Goal: Information Seeking & Learning: Check status

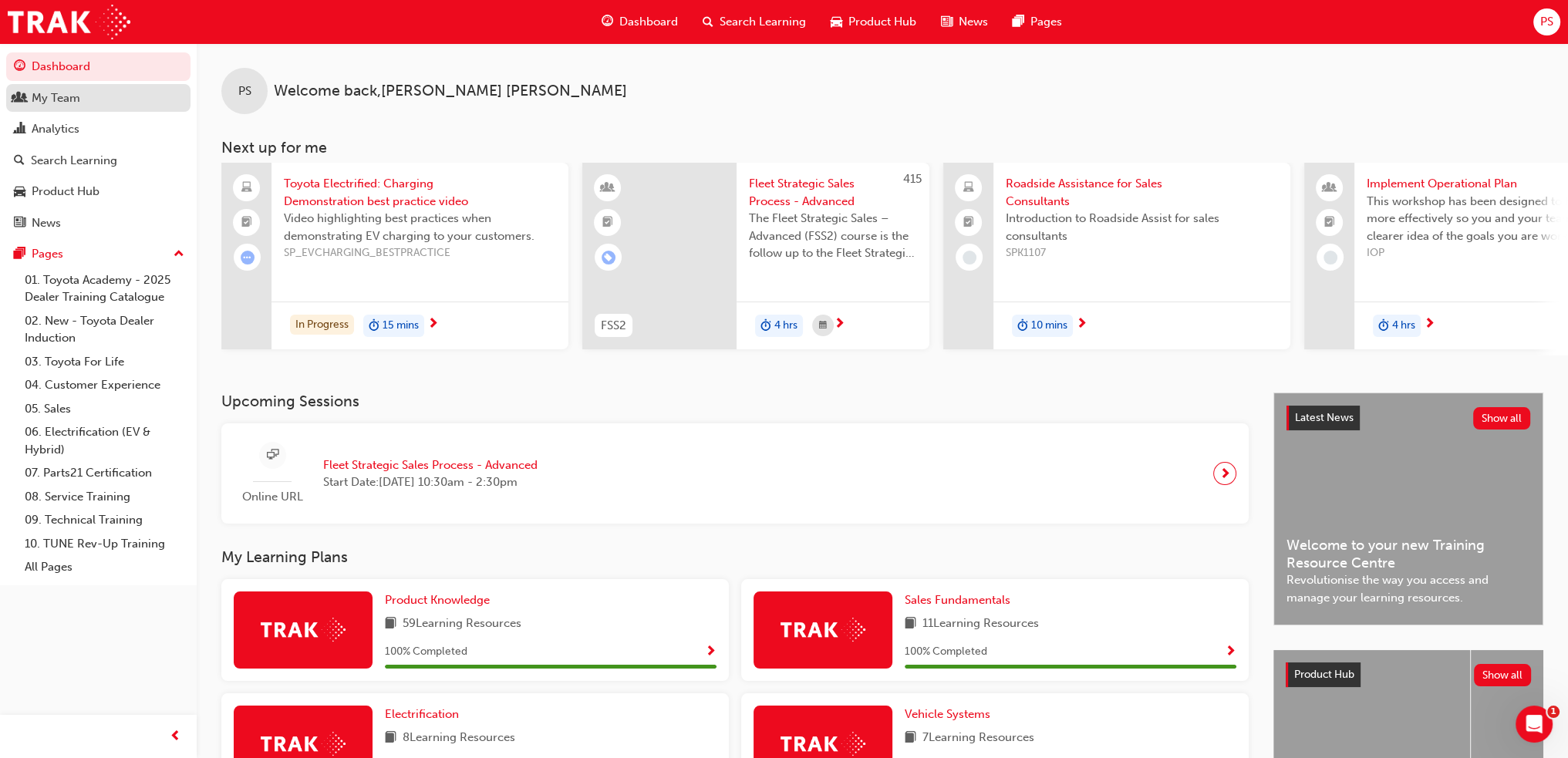
click at [36, 108] on div "My Team" at bounding box center [98, 97] width 169 height 19
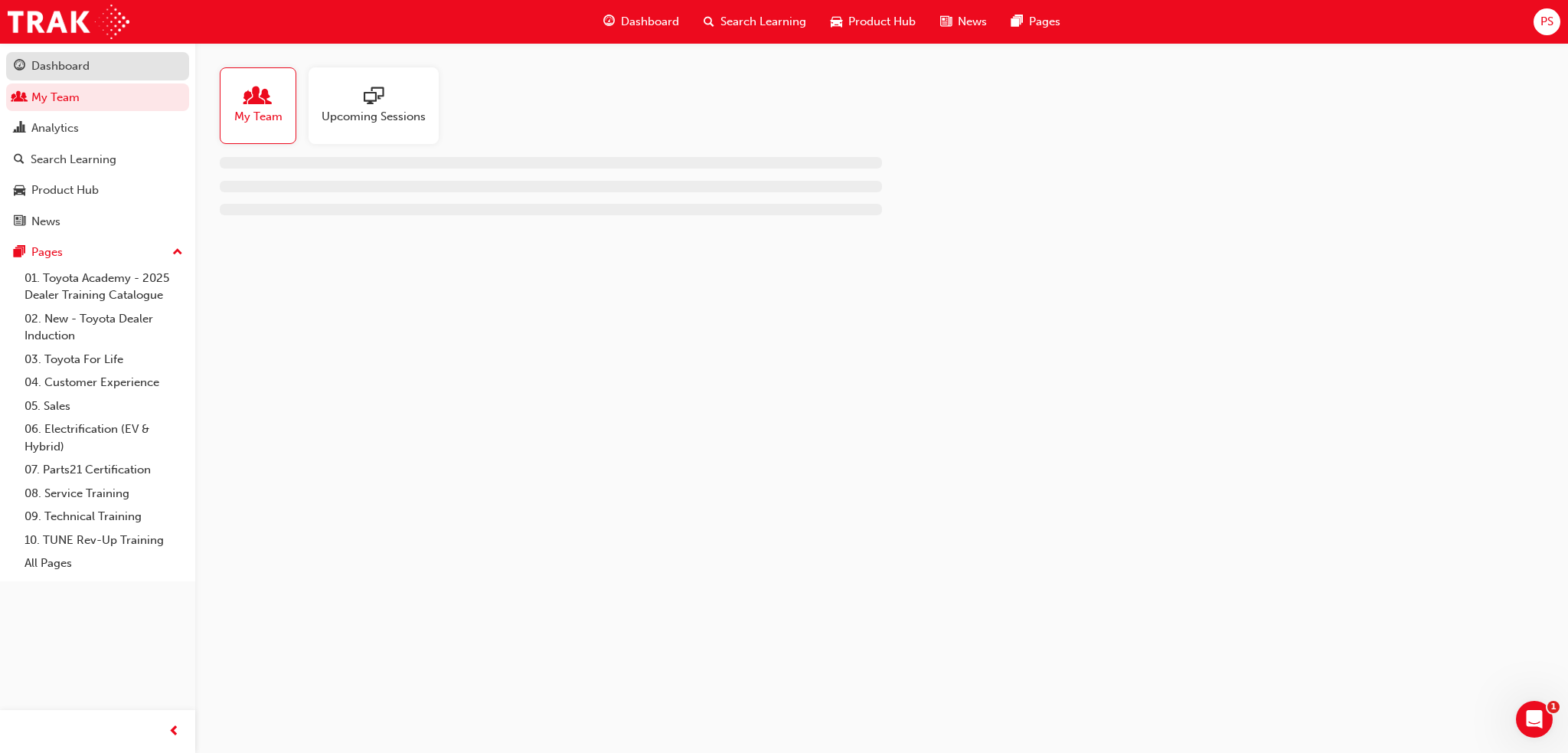
click at [48, 67] on div "Dashboard" at bounding box center [61, 65] width 58 height 17
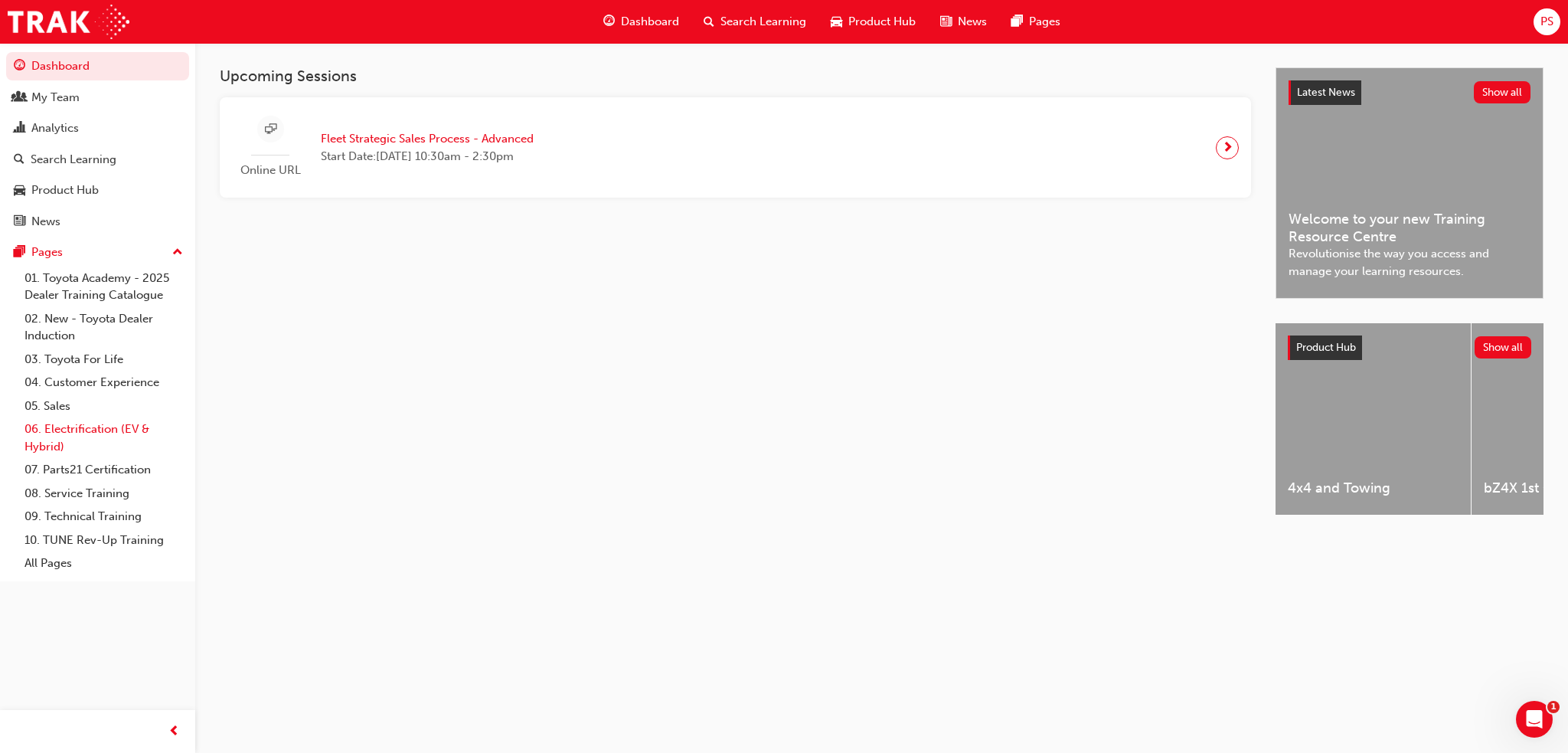
click at [72, 434] on link "06. Electrification (EV & Hybrid)" at bounding box center [103, 437] width 171 height 41
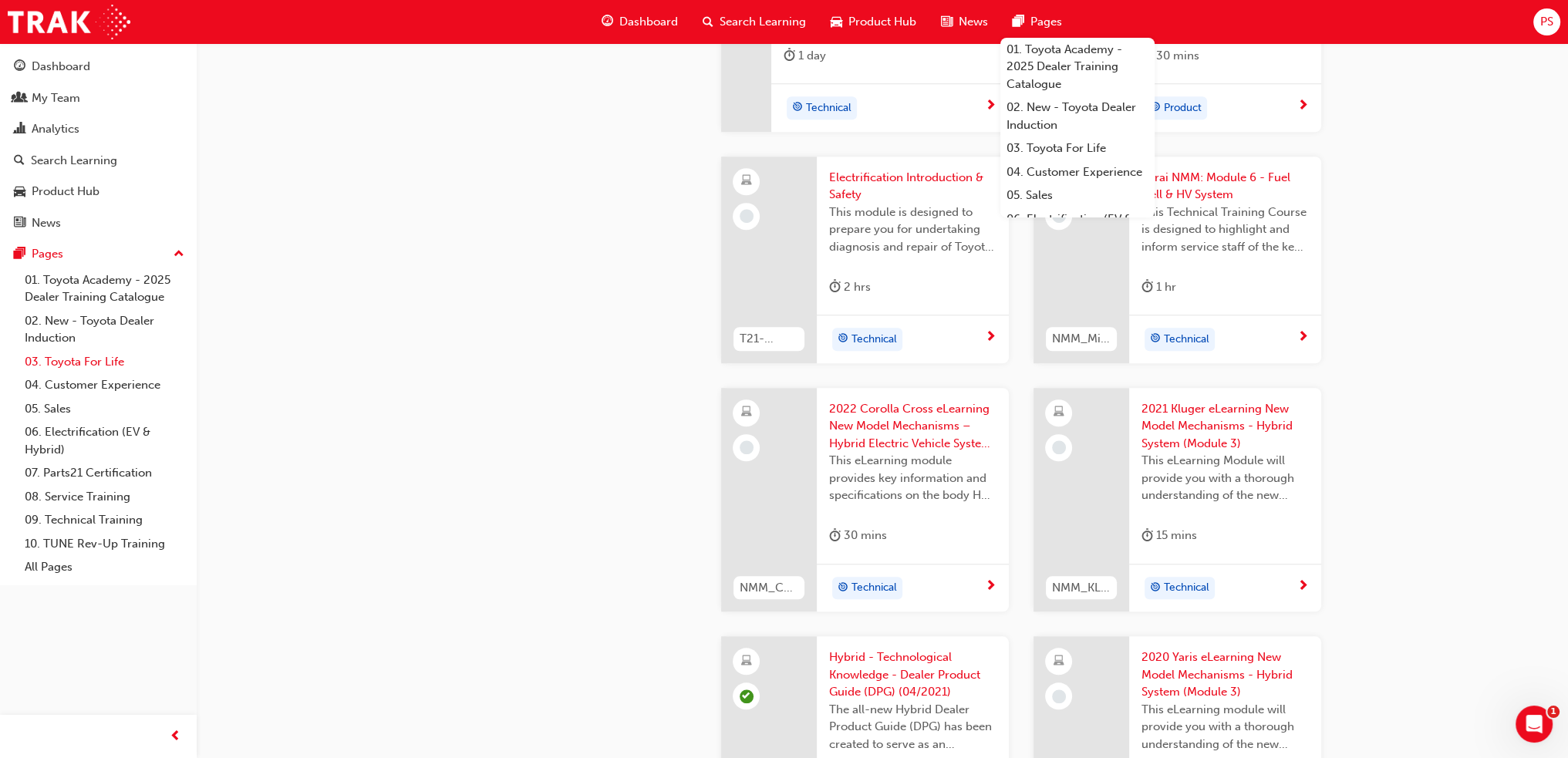
scroll to position [1773, 0]
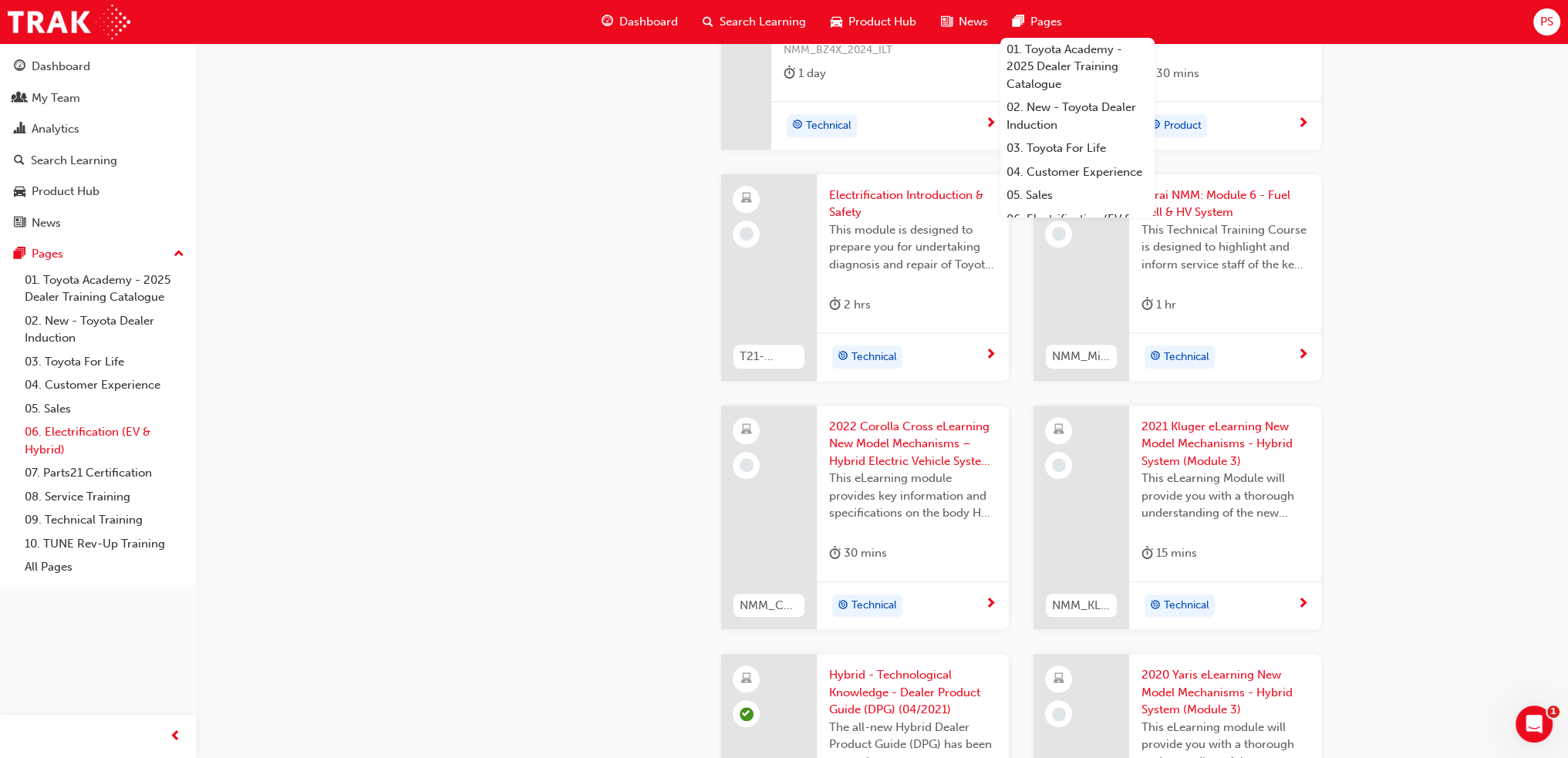
click at [67, 431] on link "06. Electrification (EV & Hybrid)" at bounding box center [104, 440] width 172 height 41
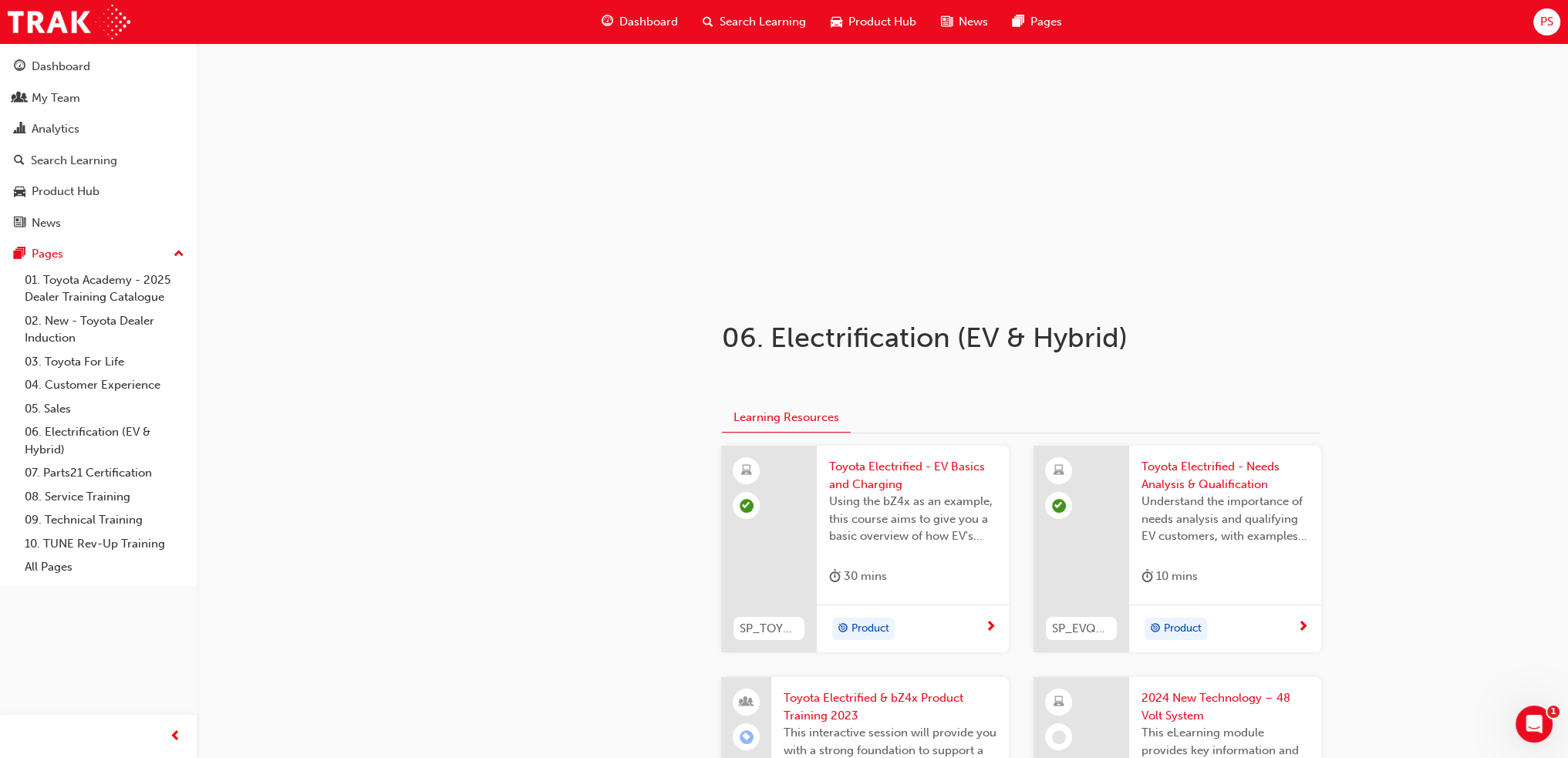
scroll to position [231, 0]
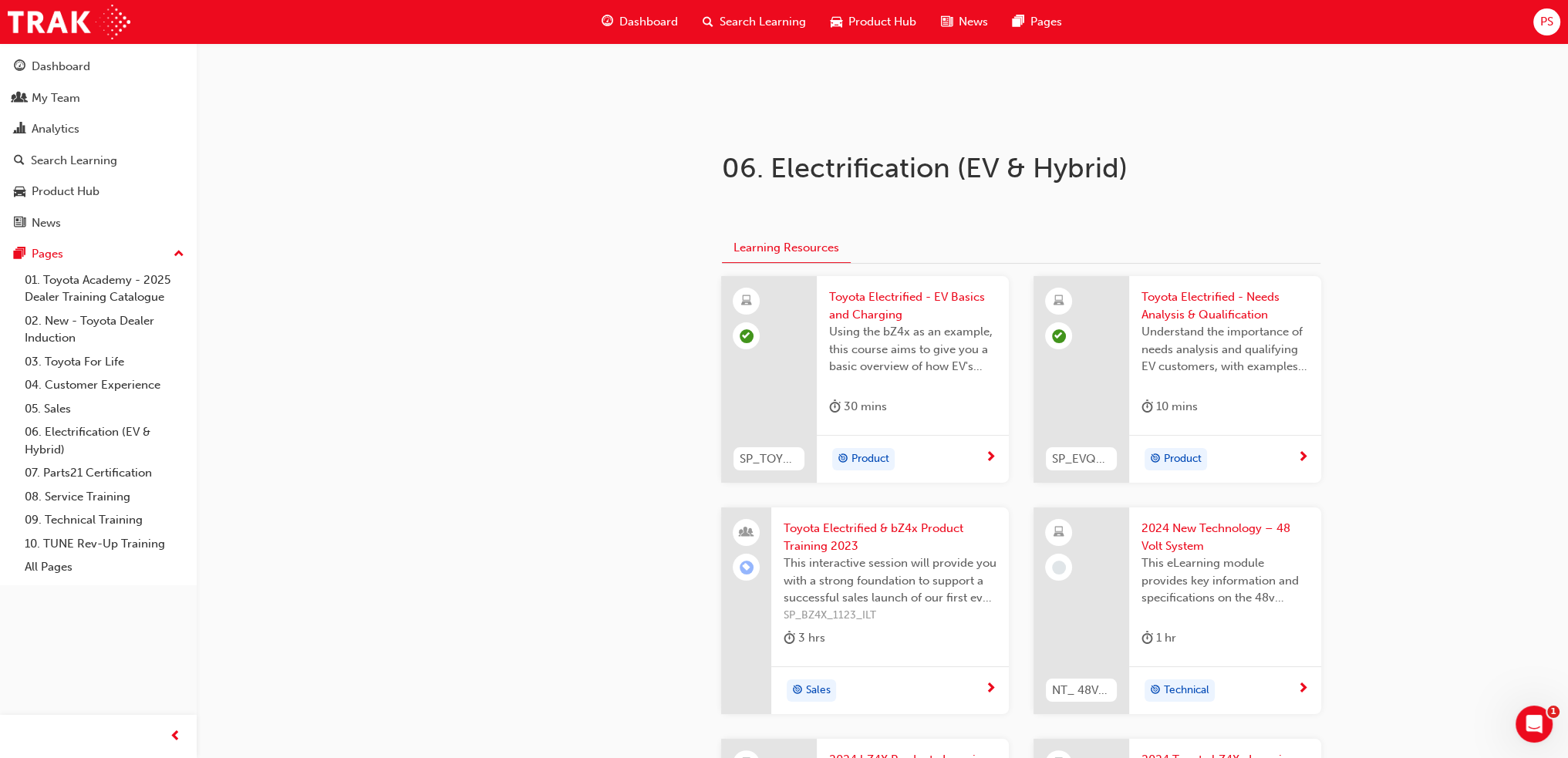
click at [802, 246] on button "Learning Resources" at bounding box center [786, 248] width 129 height 30
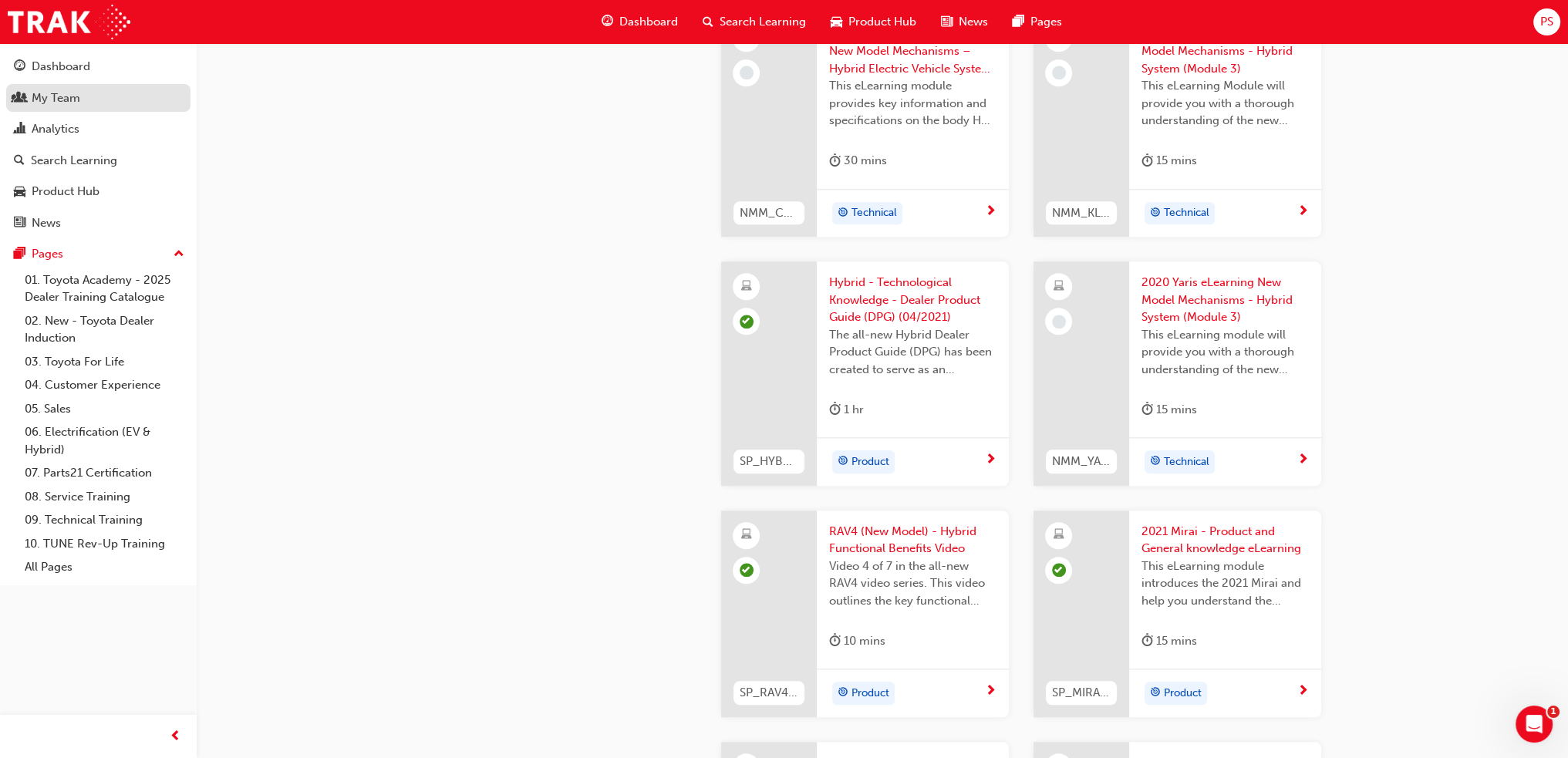
scroll to position [2152, 0]
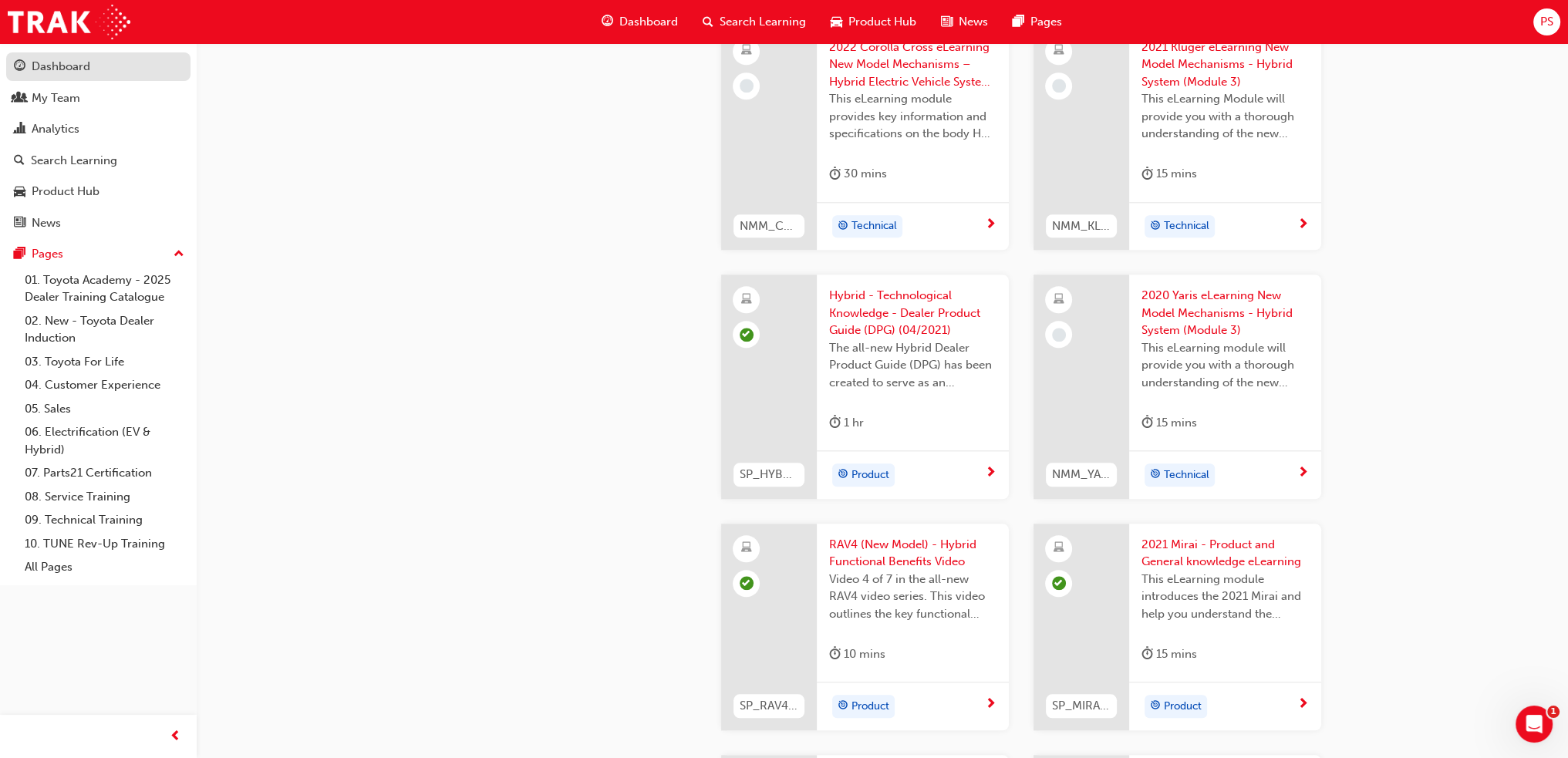
click at [63, 67] on div "Dashboard" at bounding box center [61, 66] width 58 height 17
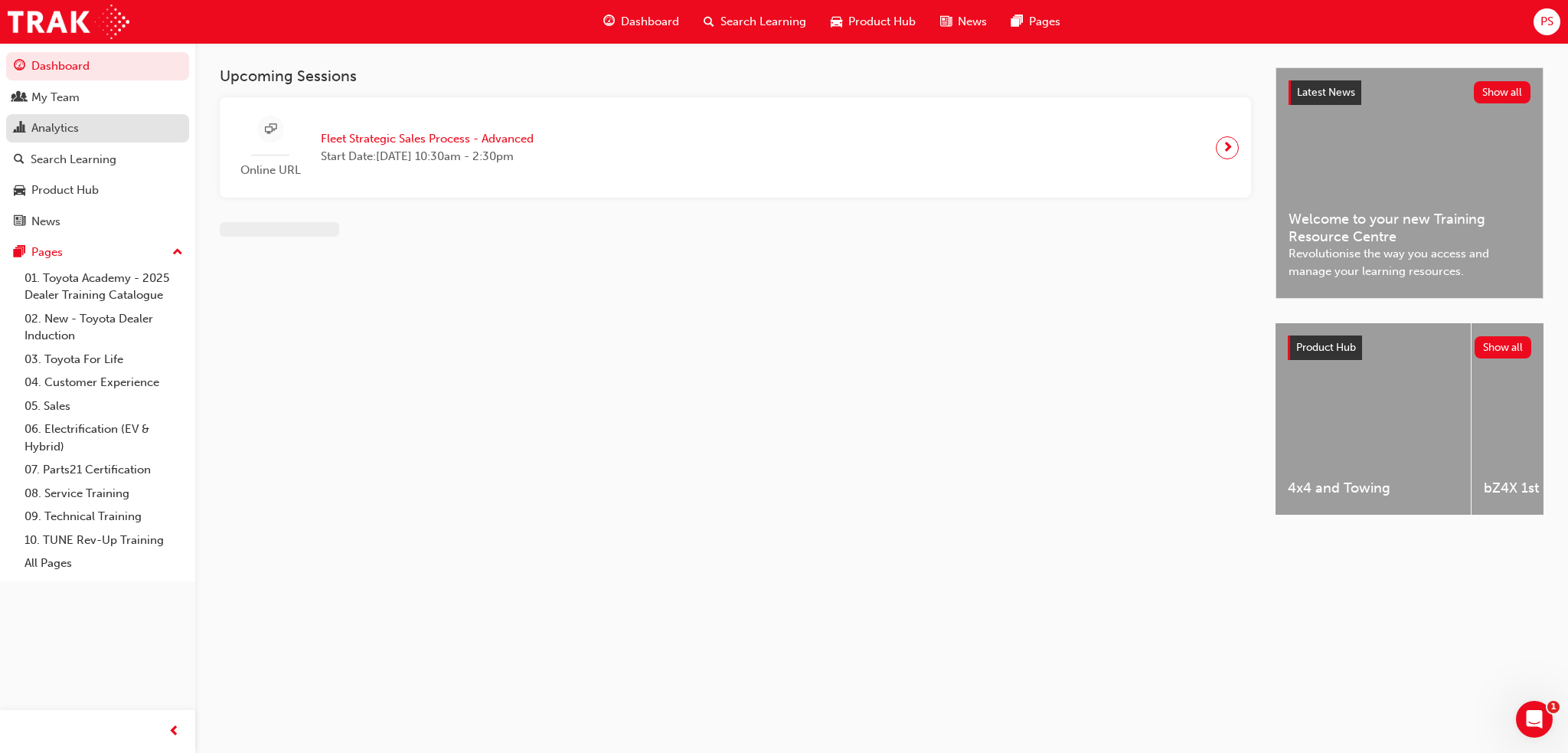
click at [68, 124] on div "Analytics" at bounding box center [55, 128] width 47 height 17
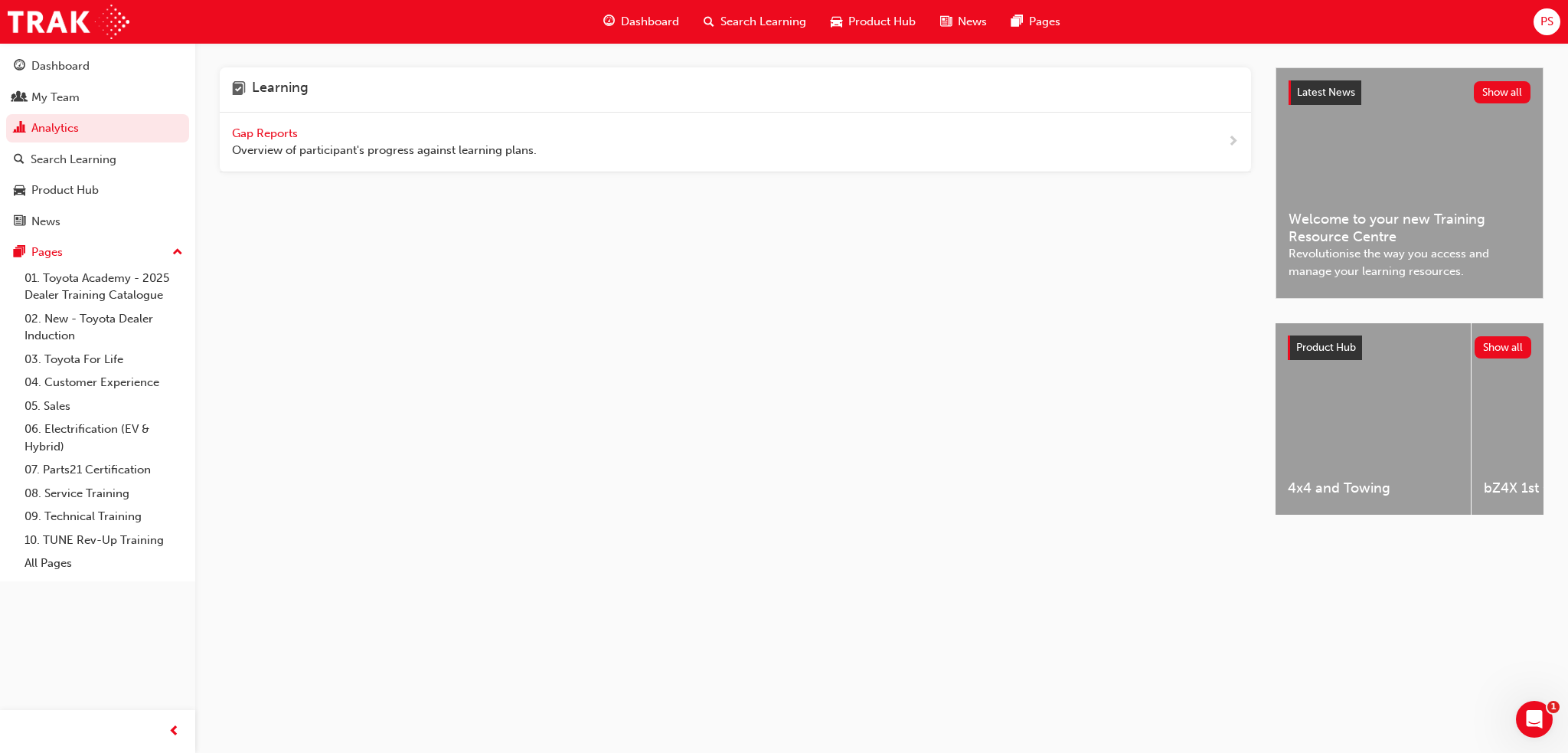
click at [385, 148] on span "Overview of participant's progress against learning plans." at bounding box center [384, 150] width 305 height 17
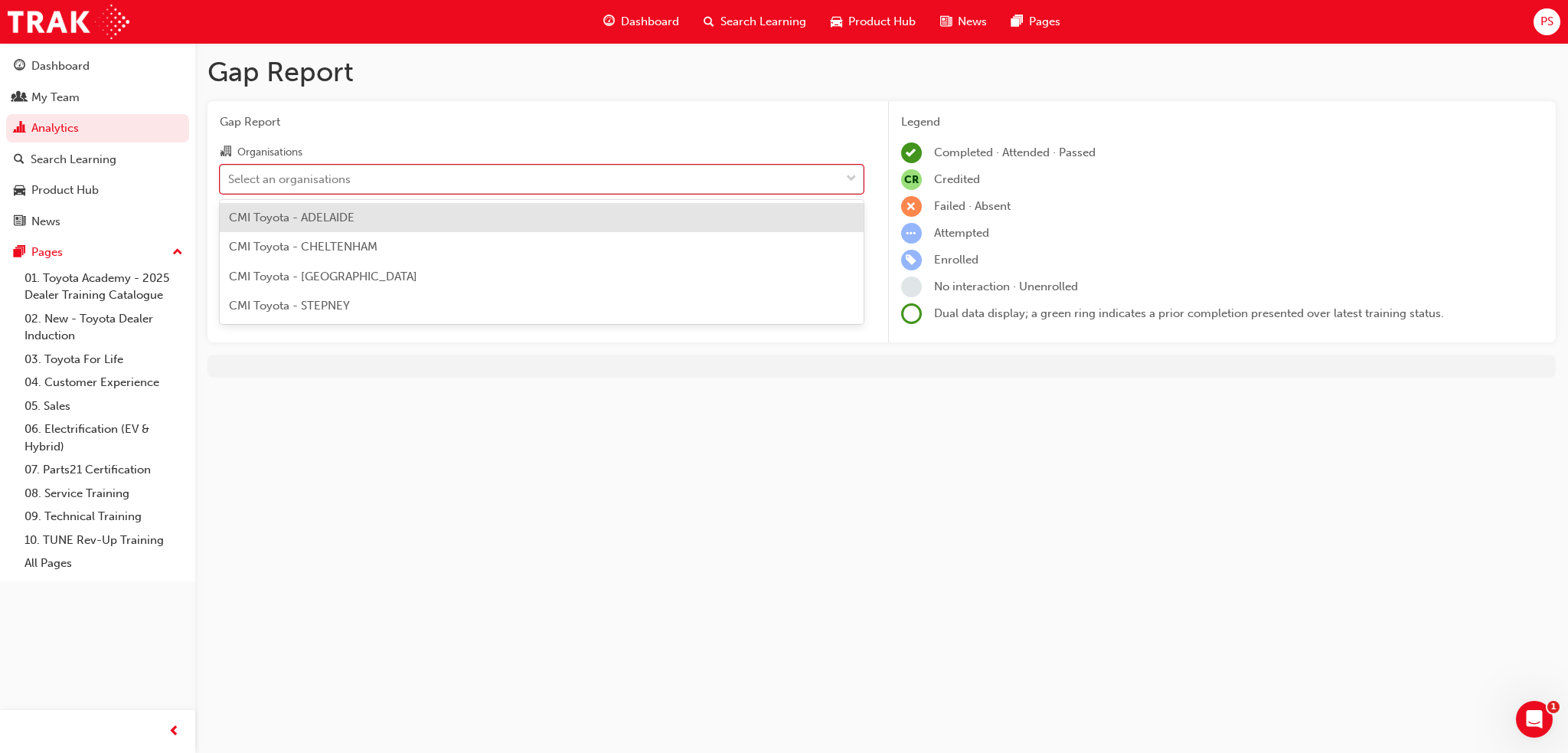
click at [312, 176] on div "Select an organisations" at bounding box center [289, 178] width 122 height 17
click at [230, 176] on input "Organisations option CMI Toyota - ADELAIDE focused, 1 of 4. 4 results available…" at bounding box center [229, 178] width 2 height 13
click at [312, 219] on span "CMI Toyota - ADELAIDE" at bounding box center [291, 217] width 126 height 14
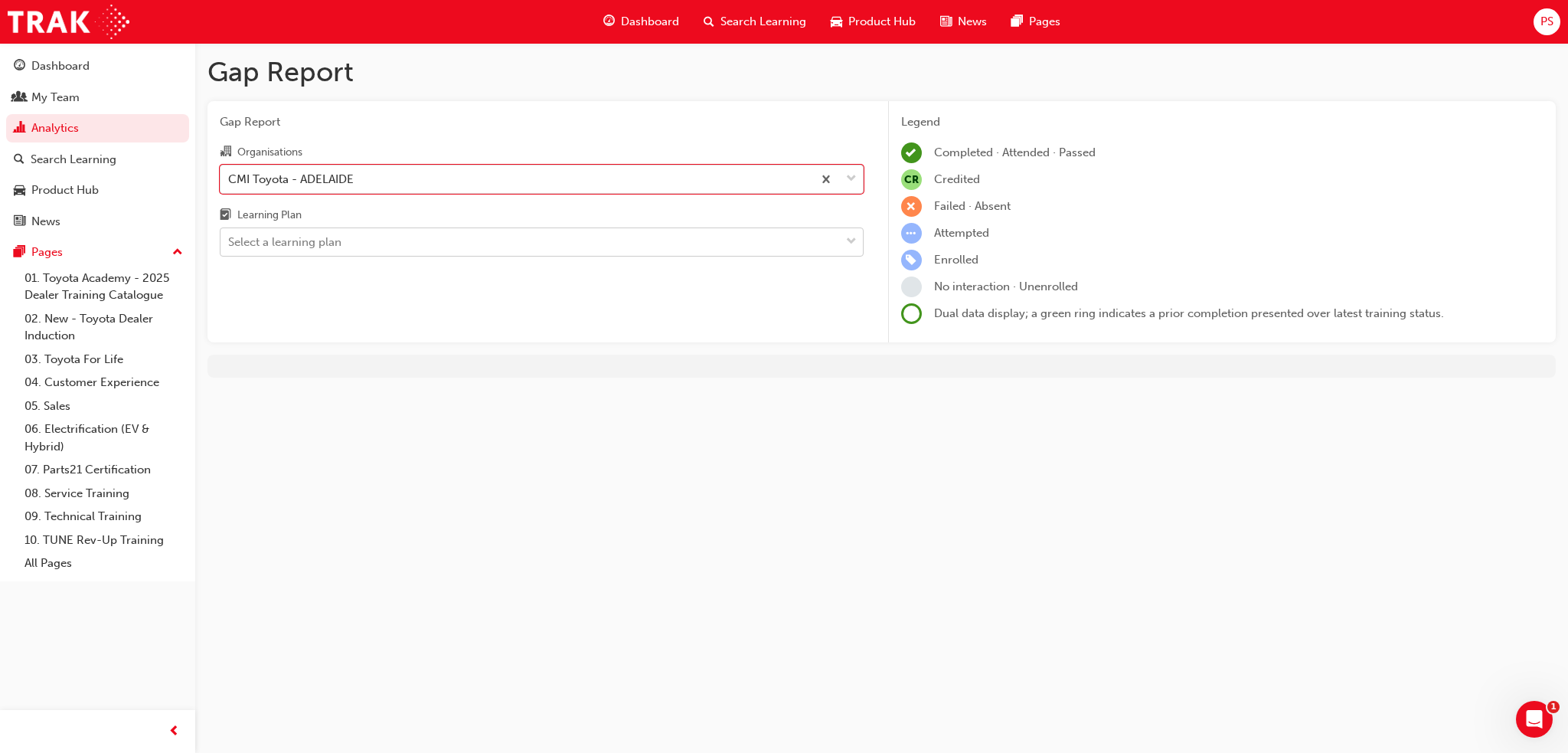
click at [304, 243] on div "Select a learning plan" at bounding box center [284, 242] width 113 height 17
click at [230, 243] on input "Learning Plan Select a learning plan" at bounding box center [229, 242] width 2 height 13
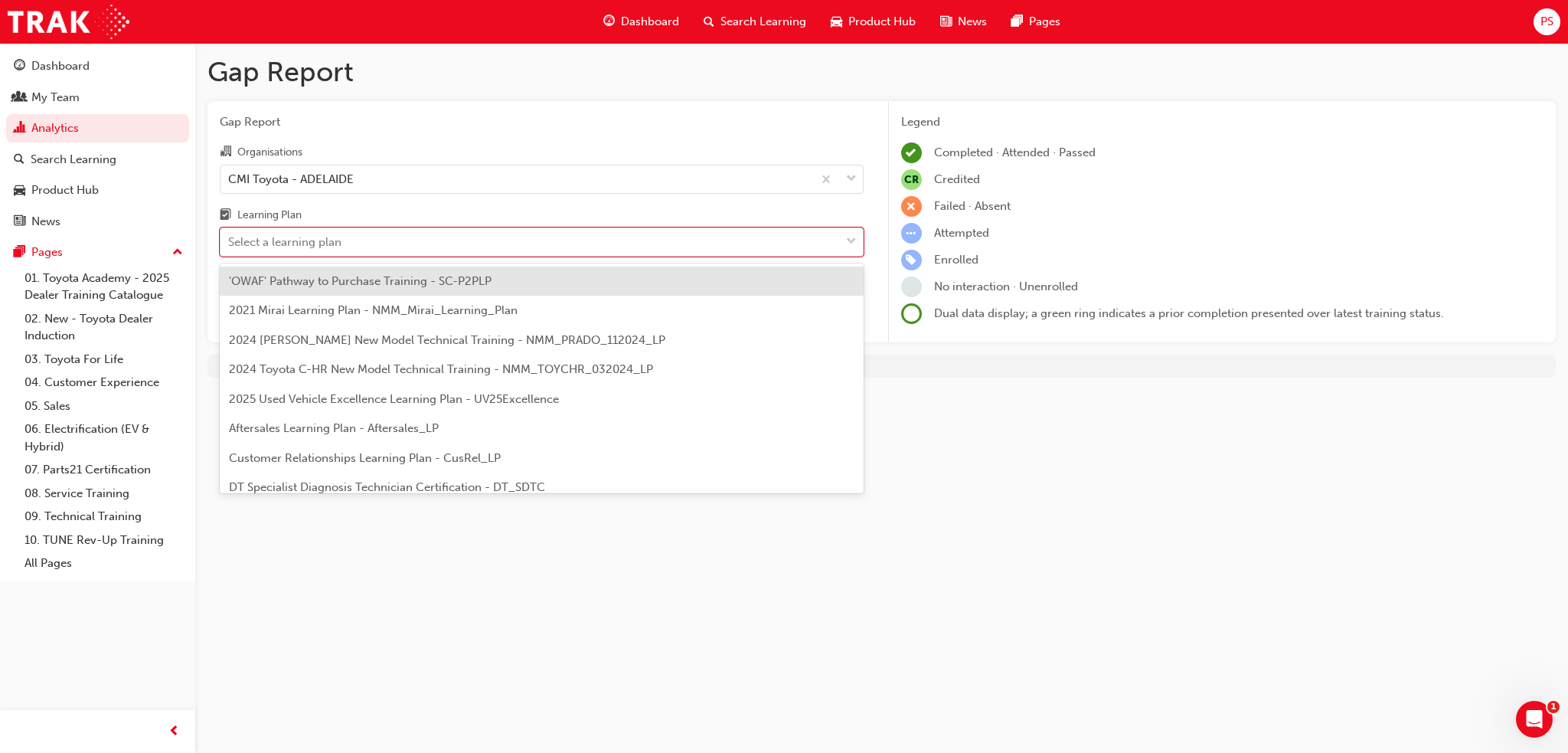
click at [298, 281] on span "'OWAF' Pathway to Purchase Training - SC-P2PLP" at bounding box center [360, 281] width 262 height 14
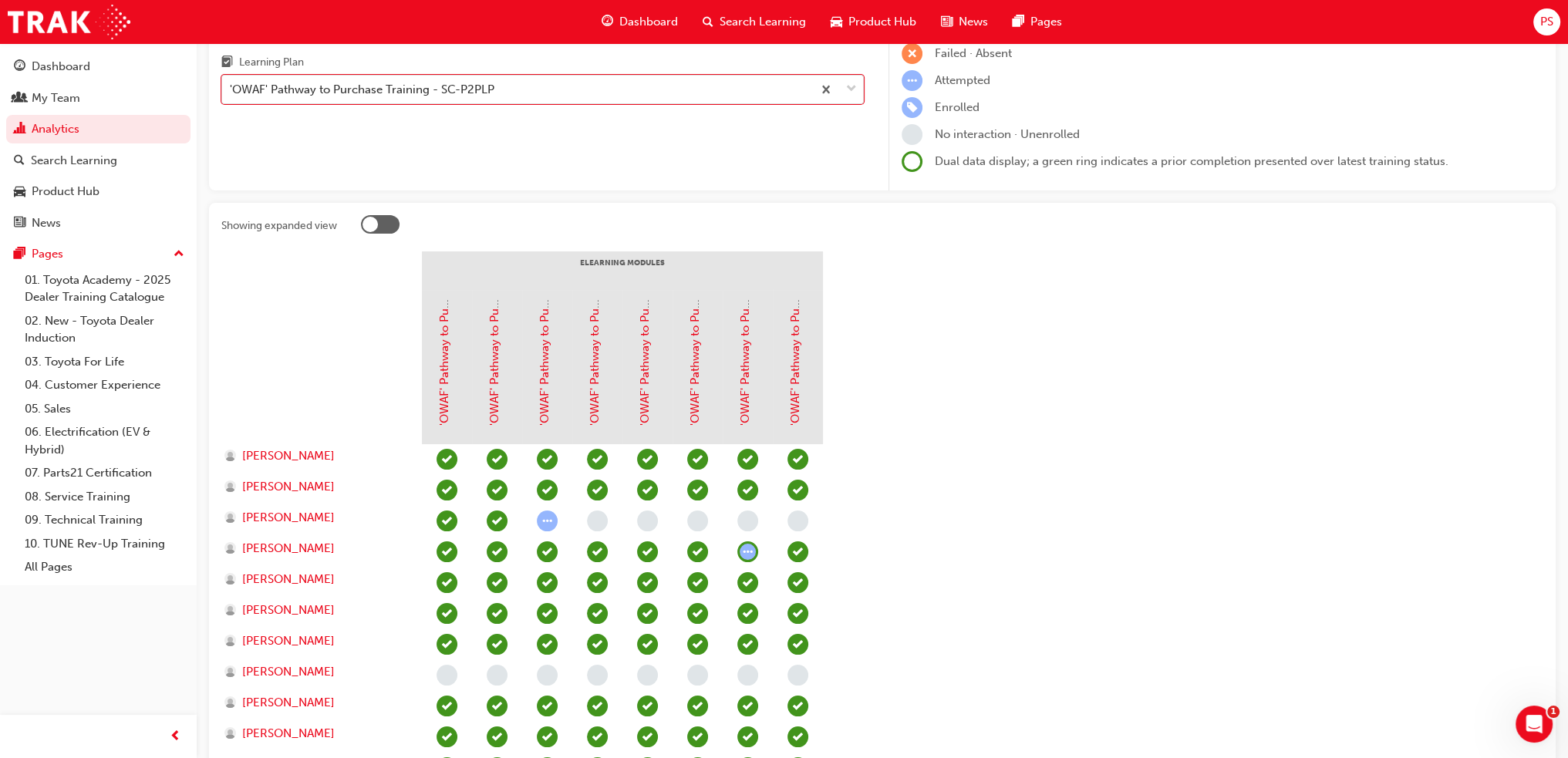
scroll to position [154, 0]
click at [372, 224] on div at bounding box center [370, 224] width 15 height 15
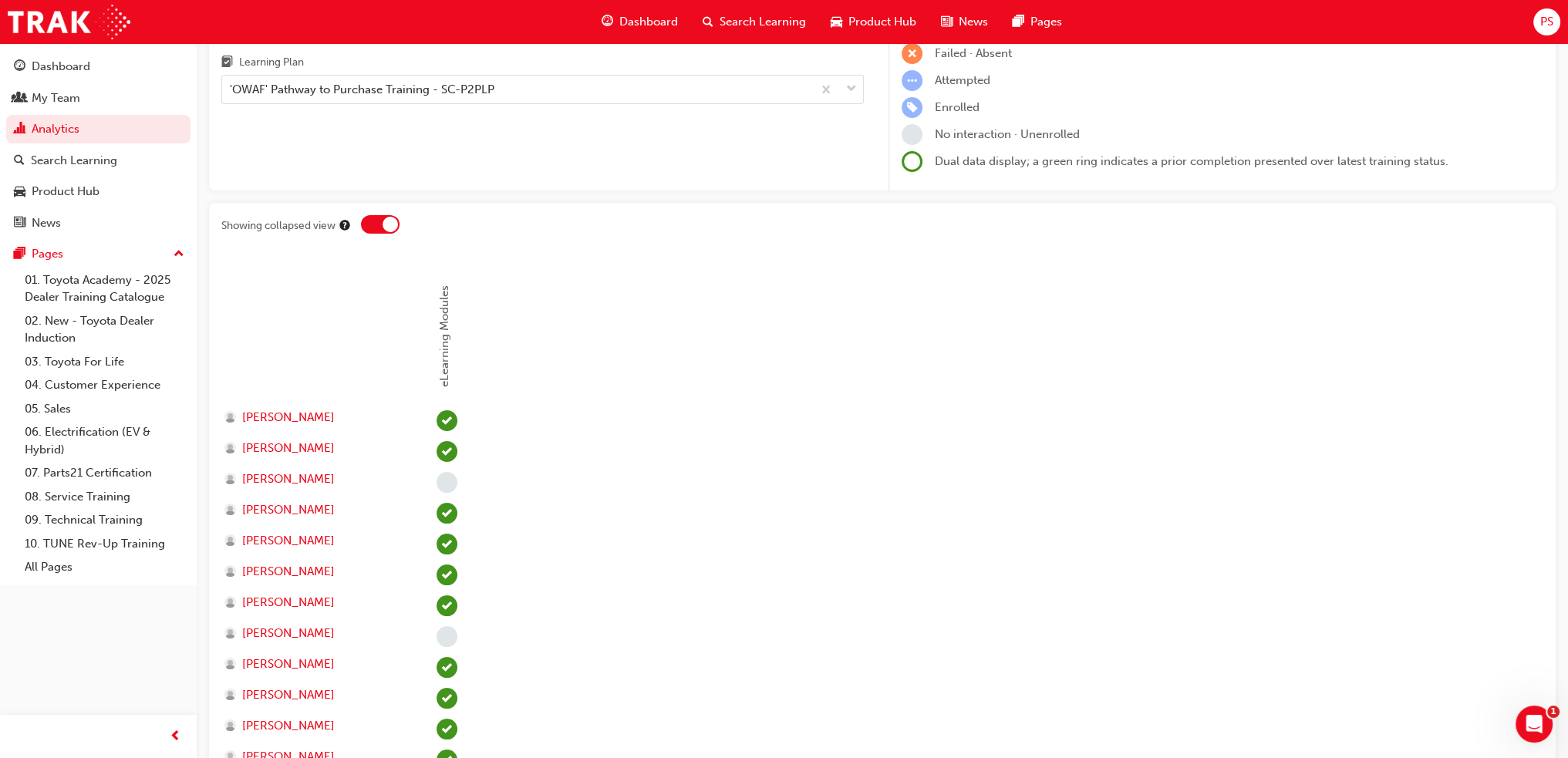
click at [379, 224] on div at bounding box center [380, 224] width 38 height 18
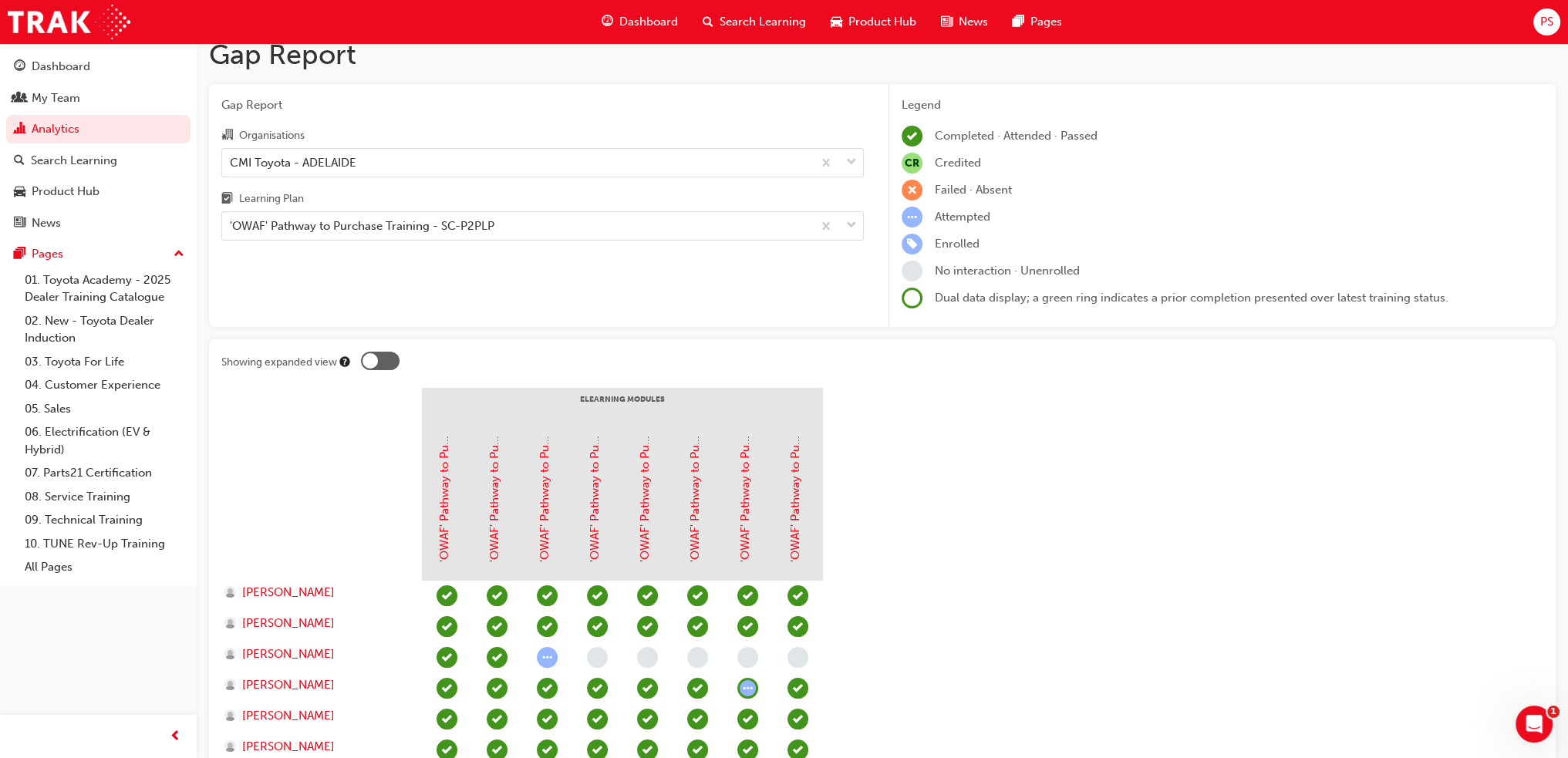
scroll to position [77, 0]
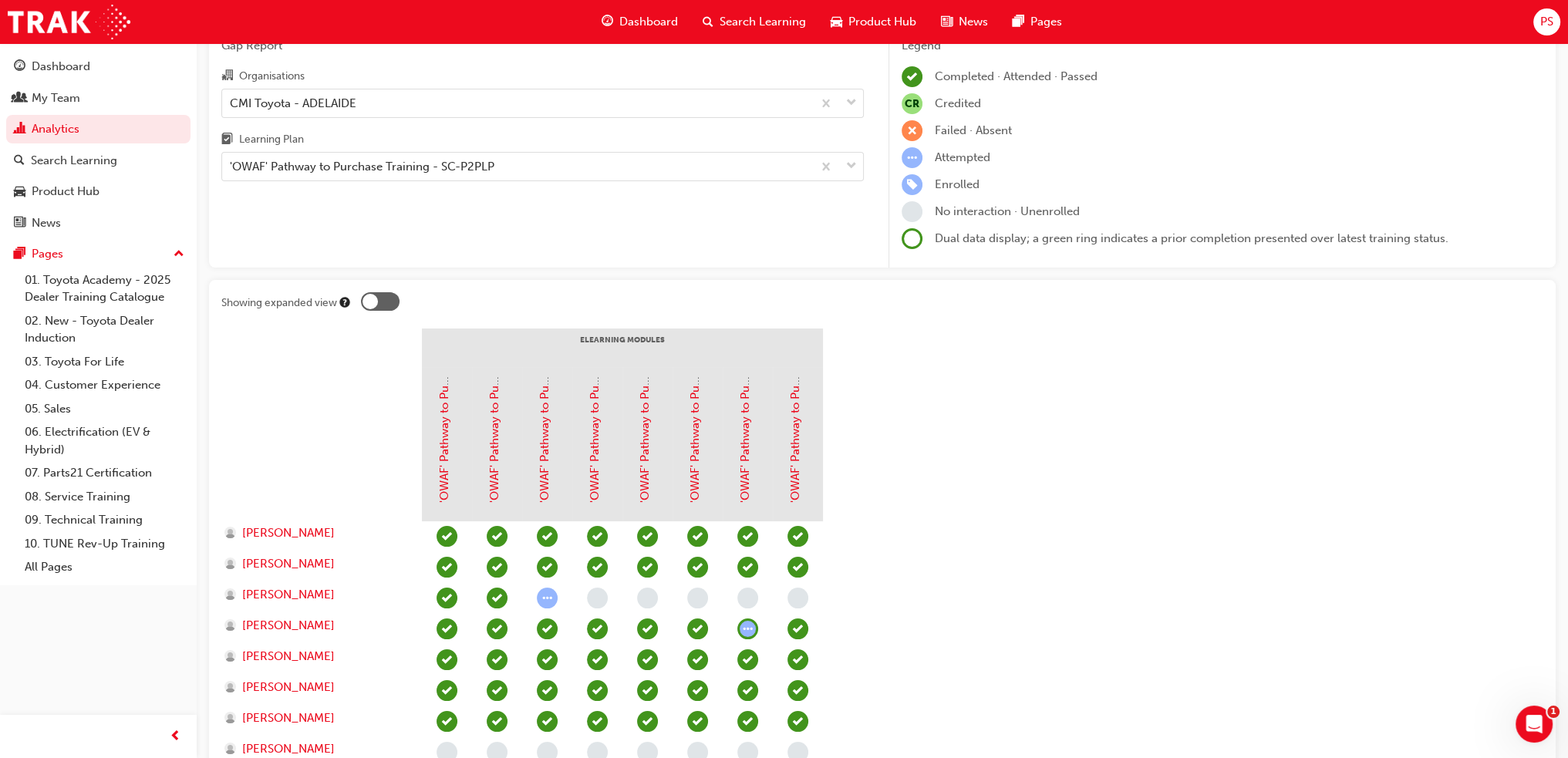
click at [305, 149] on div "Learning Plan" at bounding box center [542, 141] width 643 height 23
click at [232, 159] on input "Learning Plan 'OWAF' Pathway to Purchase Training - SC-P2PLP" at bounding box center [231, 166] width 2 height 13
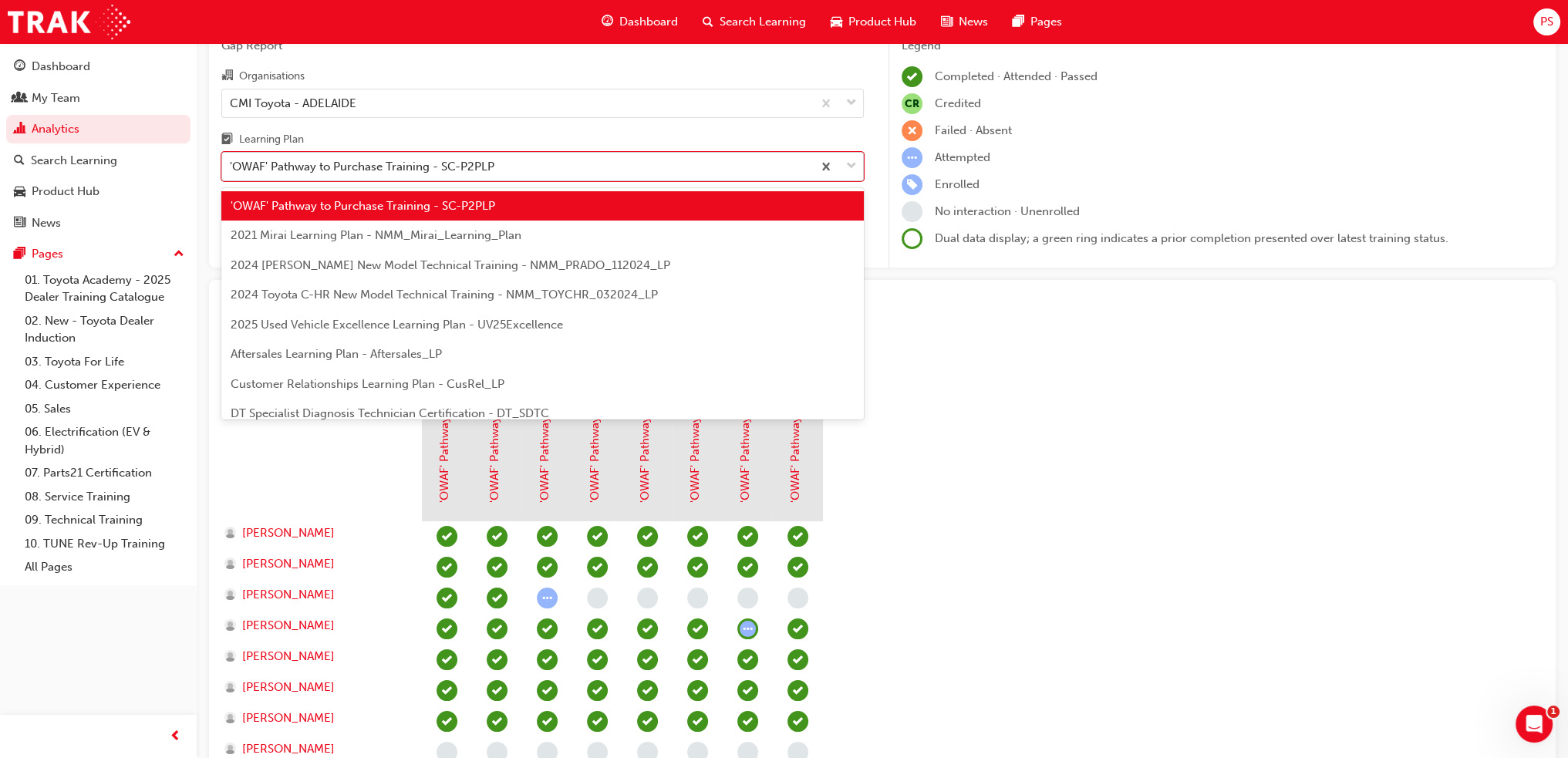
click at [295, 161] on div "'OWAF' Pathway to Purchase Training - SC-P2PLP" at bounding box center [362, 166] width 264 height 17
click at [232, 161] on input "Learning Plan option 'OWAF' Pathway to Purchase Training - SC-P2PLP, selected. …" at bounding box center [231, 166] width 2 height 13
click at [305, 234] on span "2021 Mirai Learning Plan - NMM_Mirai_Learning_Plan" at bounding box center [376, 234] width 291 height 14
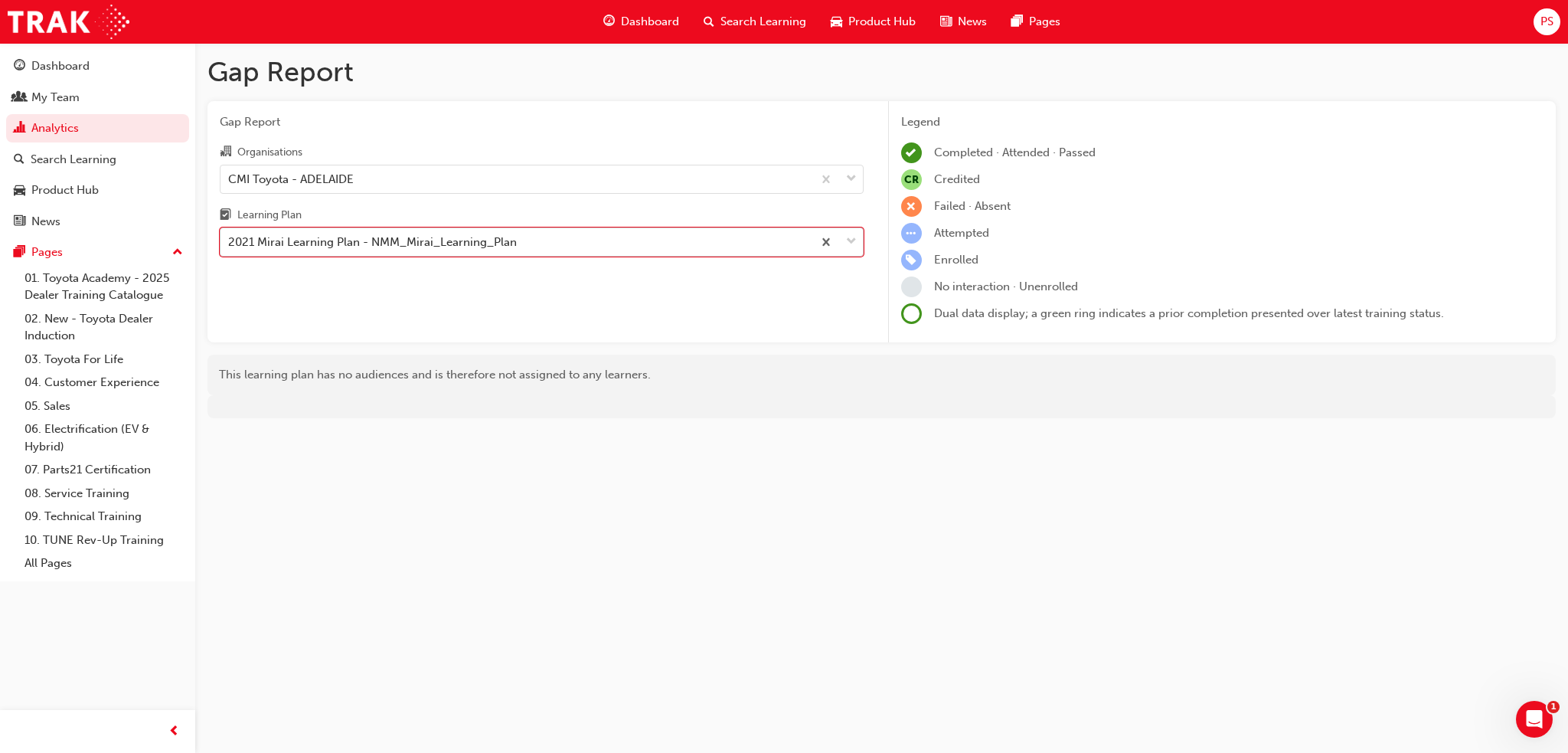
click at [365, 233] on div "2021 Mirai Learning Plan - NMM_Mirai_Learning_Plan" at bounding box center [517, 243] width 592 height 27
click at [230, 235] on input "Learning Plan option 2021 Mirai Learning Plan - NMM_Mirai_Learning_Plan, select…" at bounding box center [229, 242] width 2 height 13
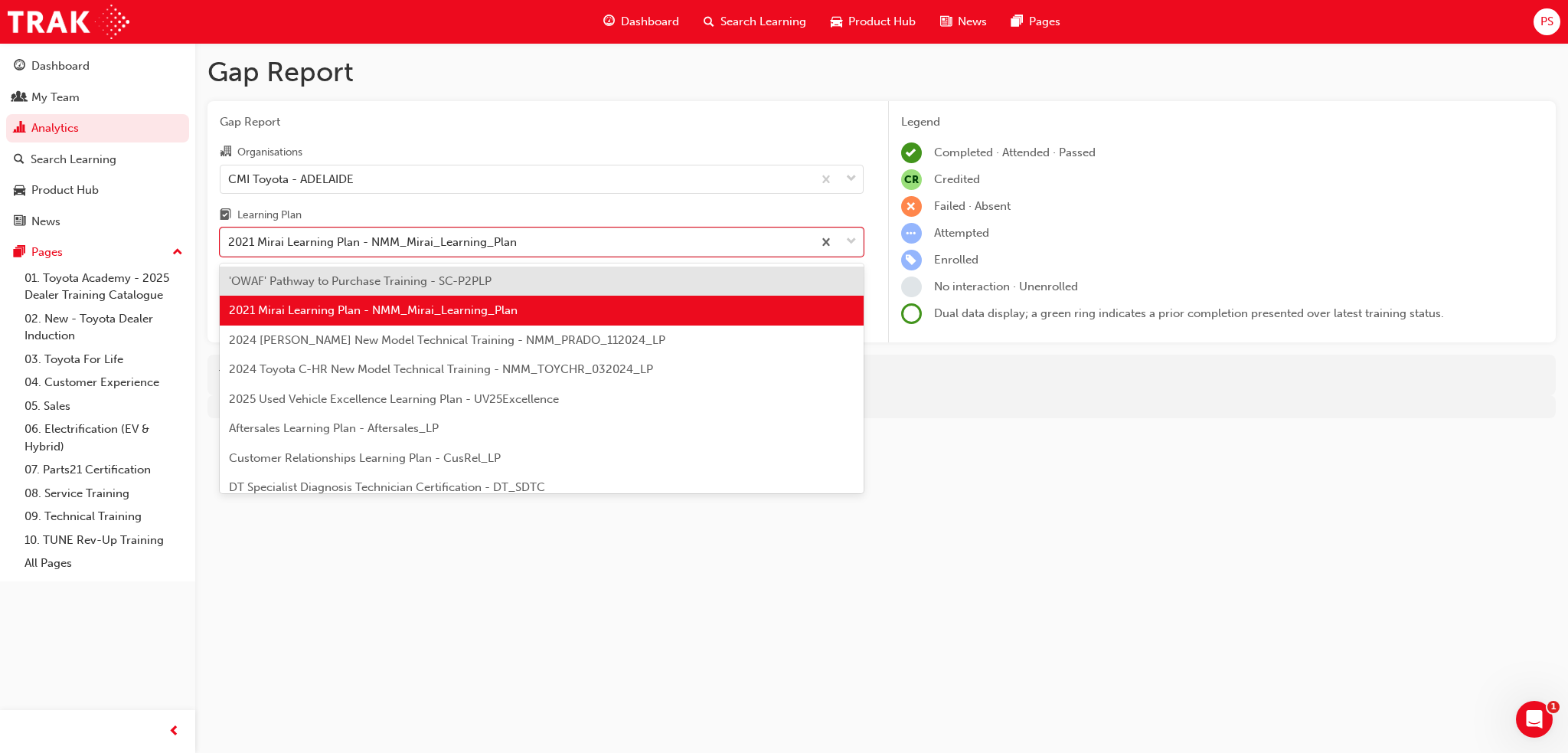
click at [346, 336] on span "2024 [PERSON_NAME] New Model Technical Training - NMM_PRADO_112024_LP" at bounding box center [447, 339] width 436 height 14
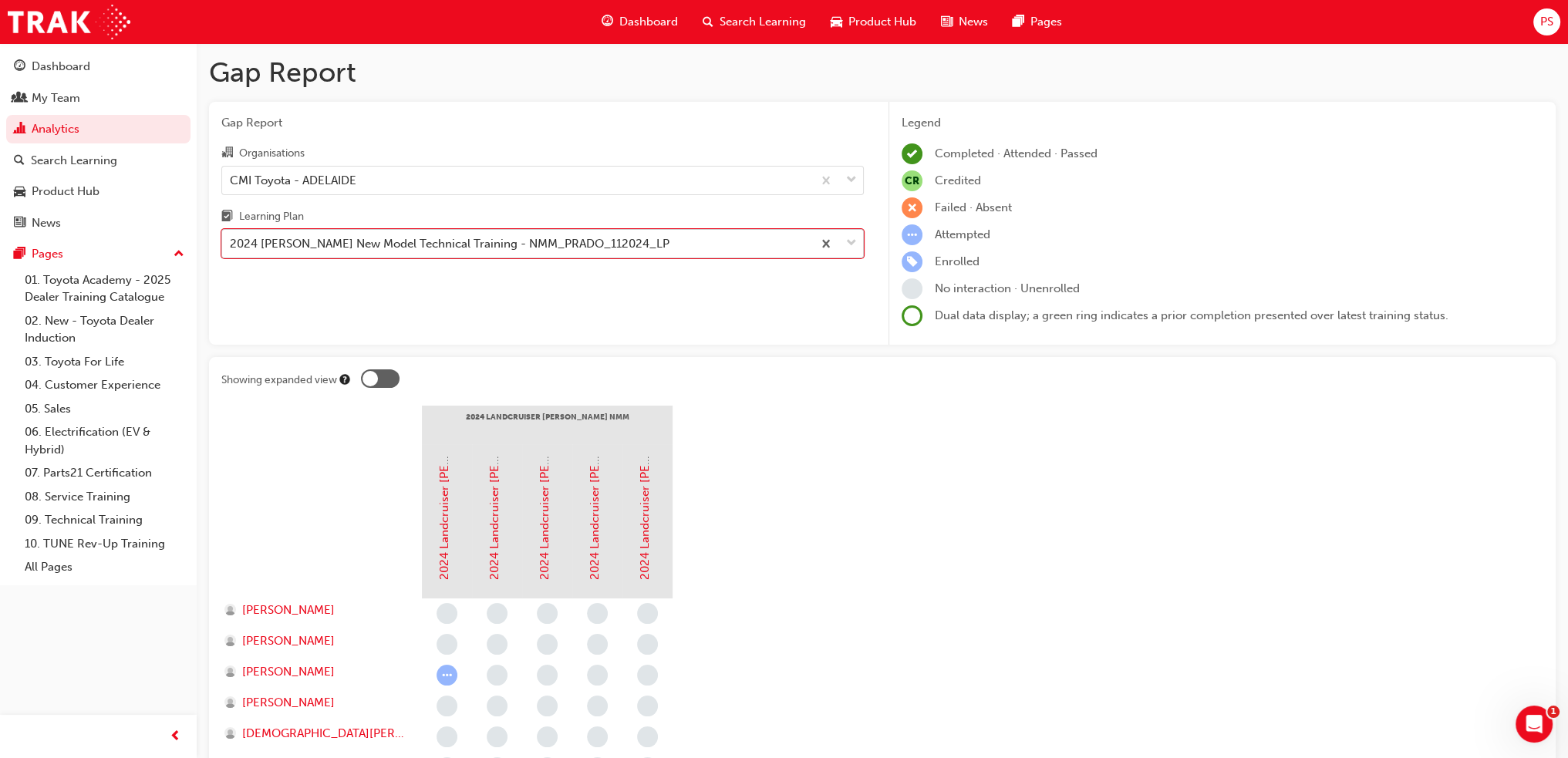
click at [521, 251] on div "2024 [PERSON_NAME] New Model Technical Training - NMM_PRADO_112024_LP" at bounding box center [449, 243] width 439 height 17
click at [232, 250] on input "Learning Plan option 2024 [PERSON_NAME] New Model Technical Training - NMM_PRAD…" at bounding box center [231, 243] width 2 height 13
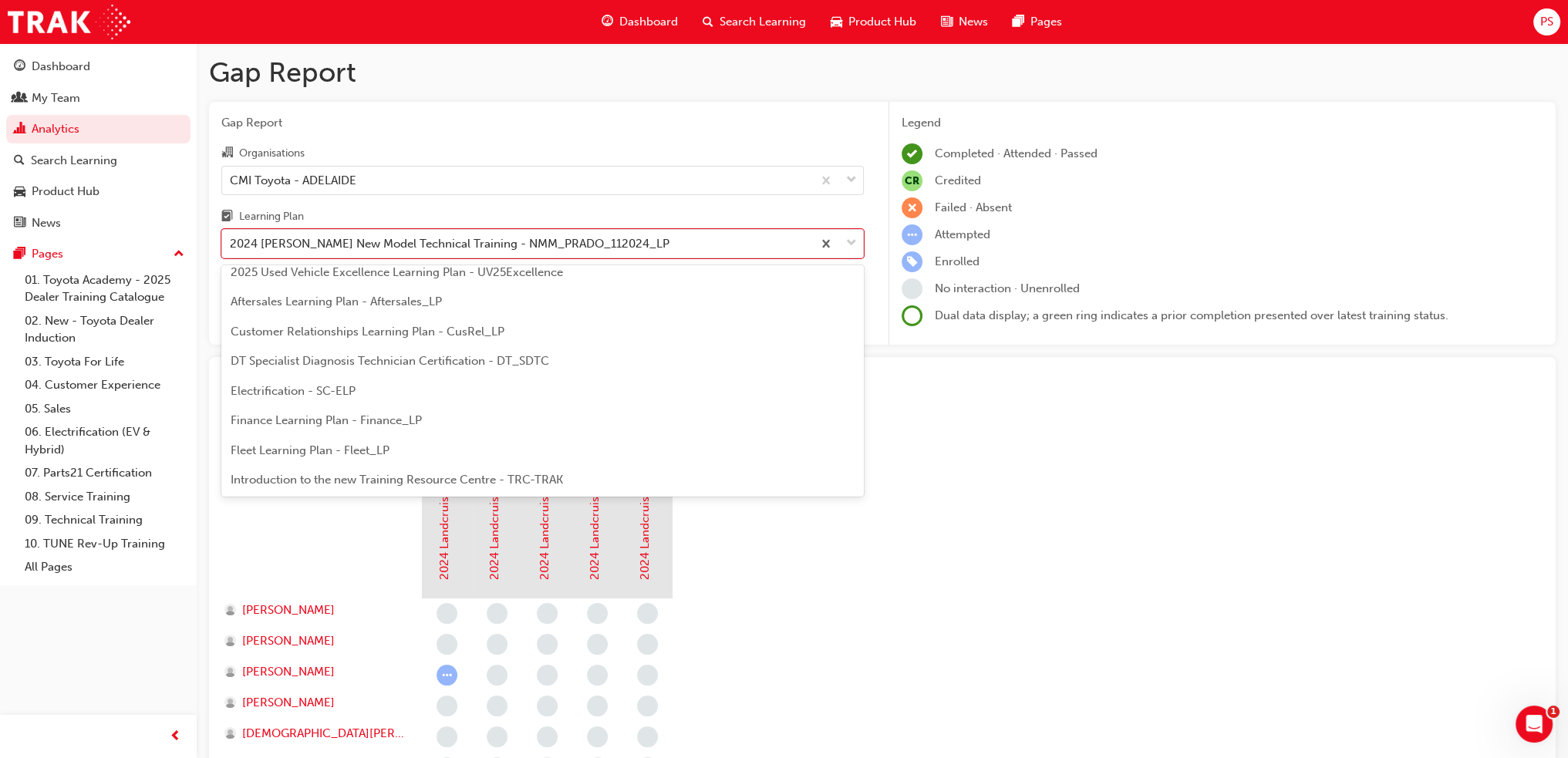
scroll to position [154, 0]
click at [398, 366] on div "Electrification - SC-ELP" at bounding box center [542, 366] width 643 height 30
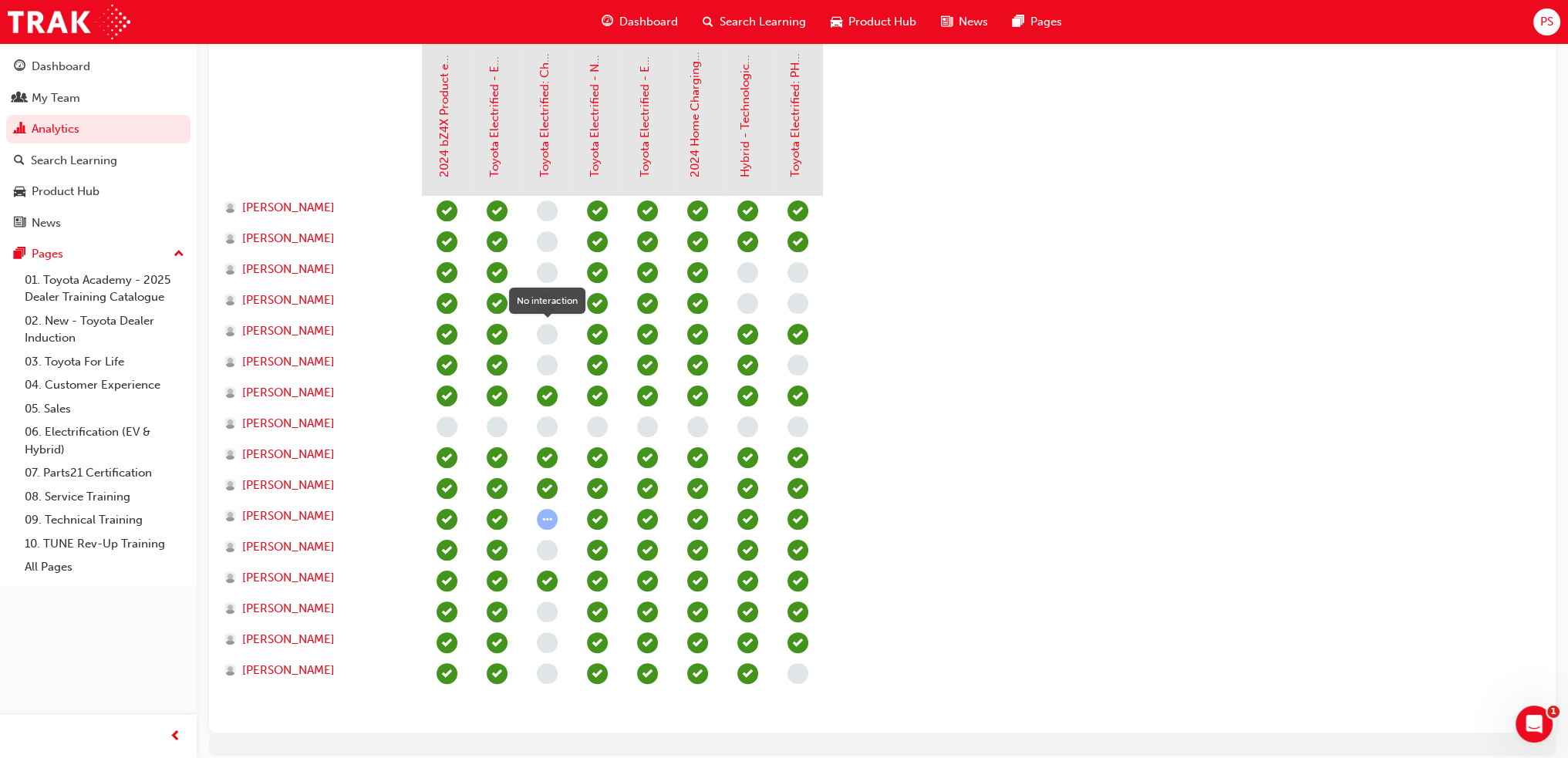
scroll to position [463, 0]
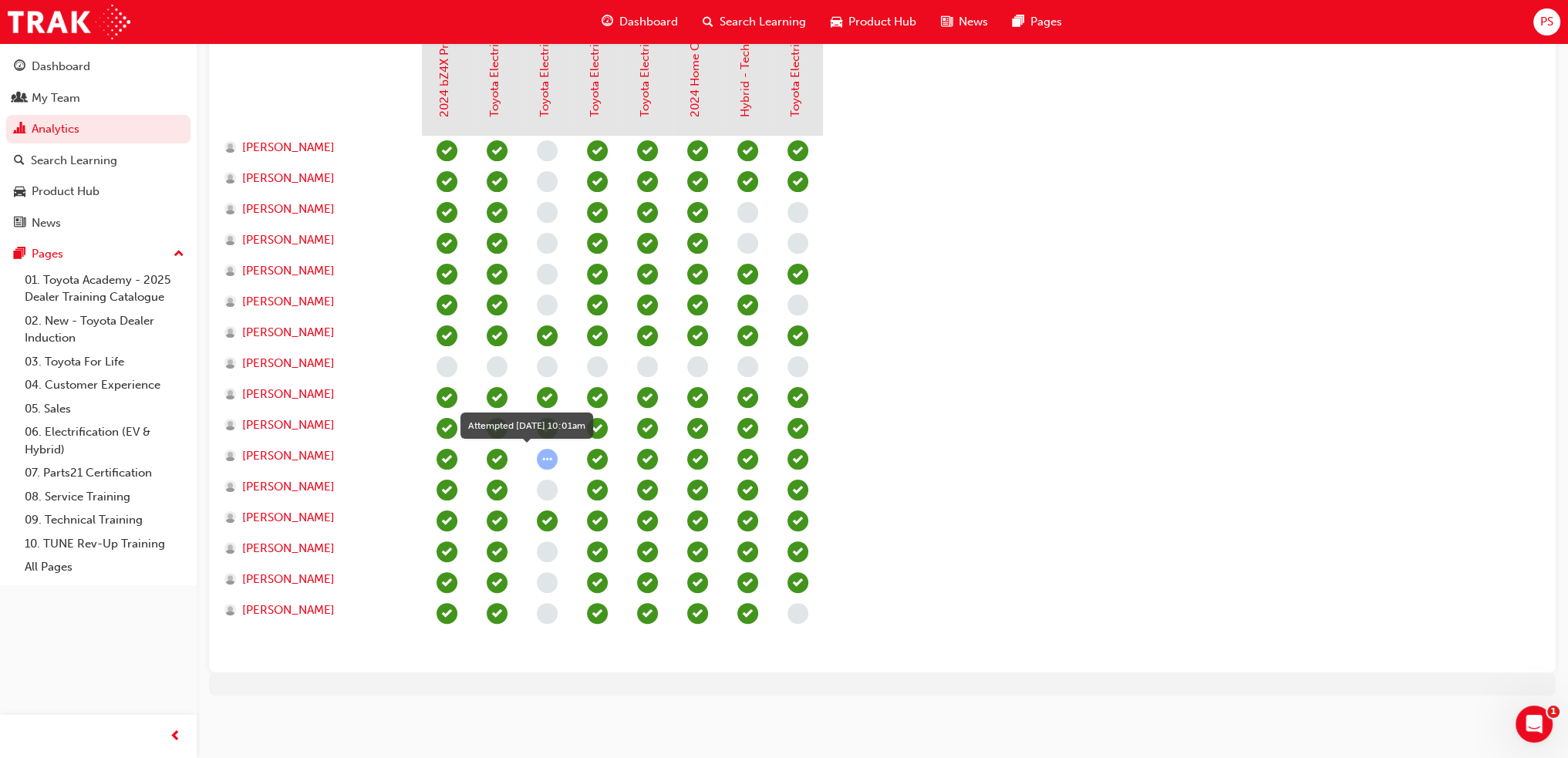
click at [544, 462] on span "learningRecordVerb_ATTEMPT-icon" at bounding box center [547, 458] width 21 height 21
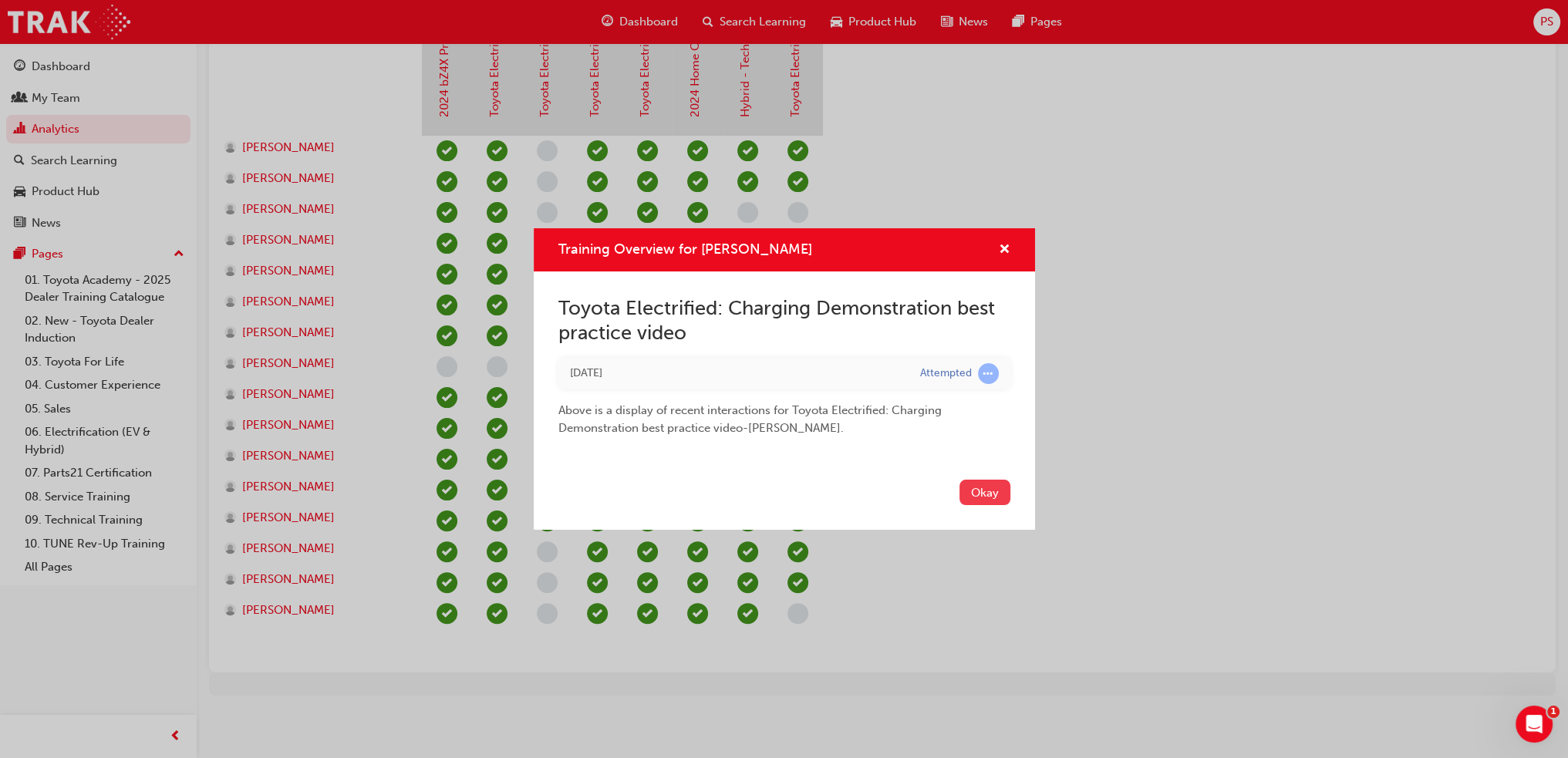
click at [997, 498] on button "Okay" at bounding box center [985, 492] width 51 height 26
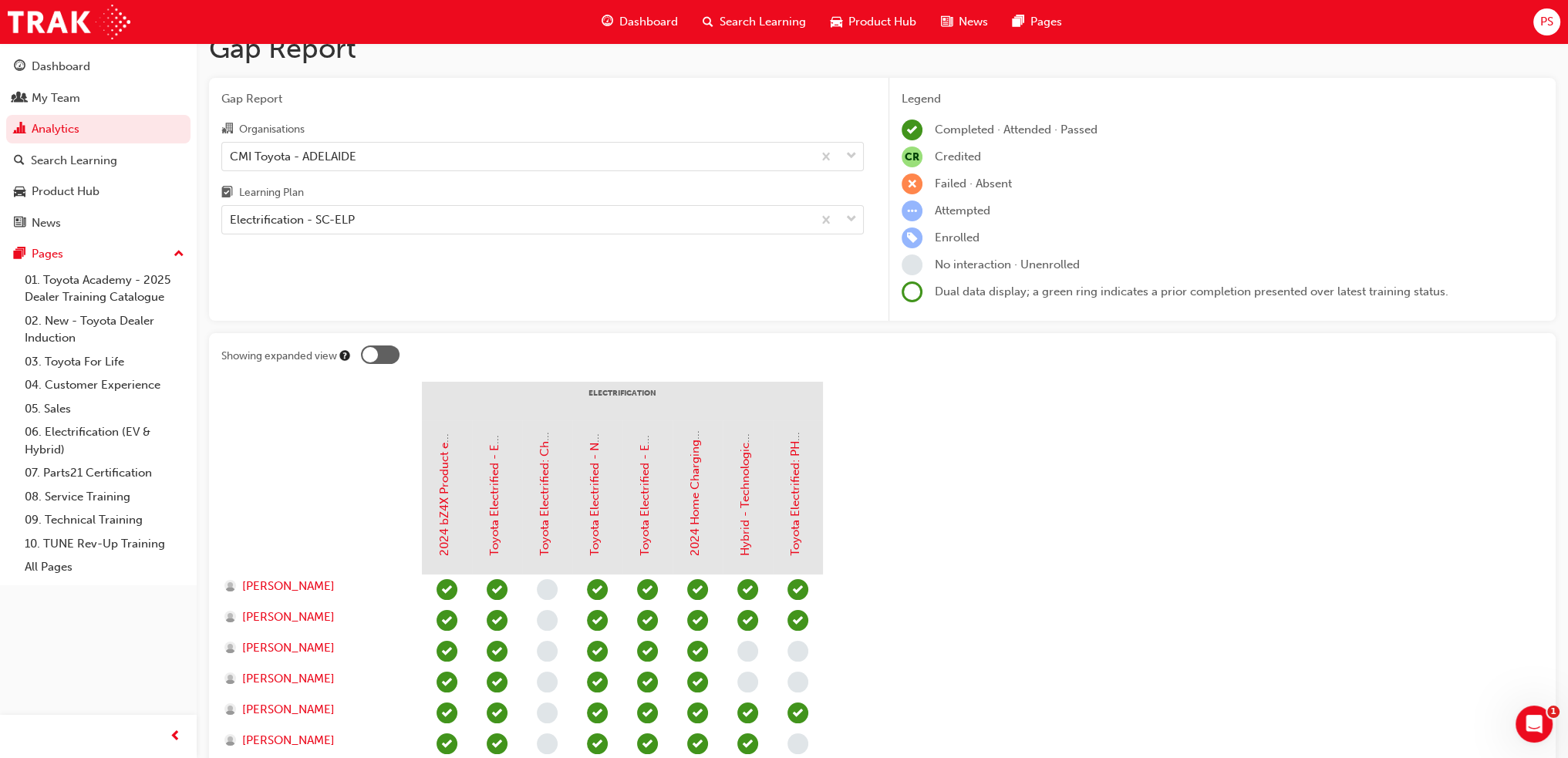
scroll to position [0, 0]
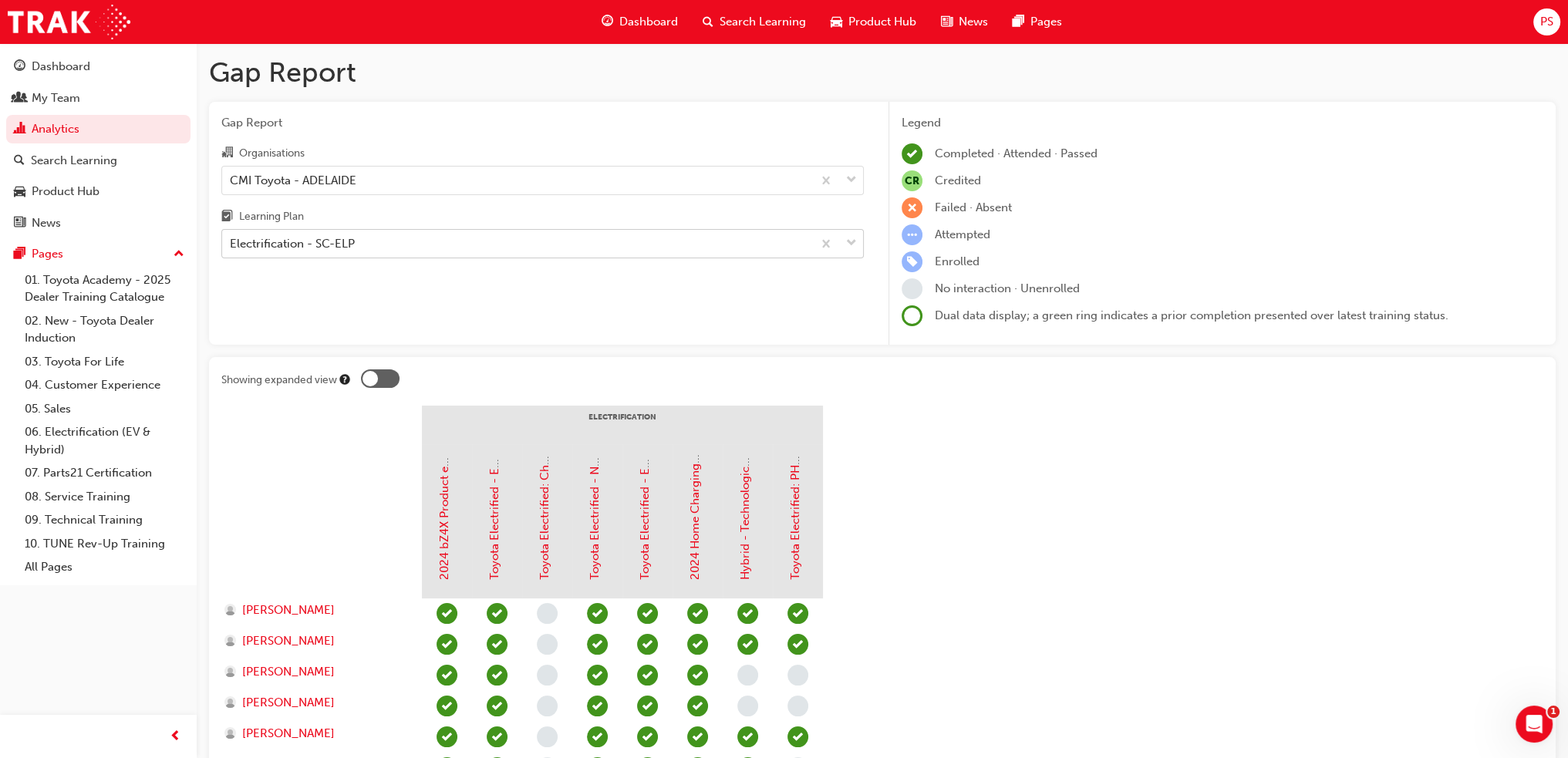
click at [354, 249] on div "Electrification - SC-ELP" at bounding box center [292, 243] width 125 height 17
click at [232, 249] on input "Learning Plan Electrification - SC-ELP" at bounding box center [231, 243] width 2 height 13
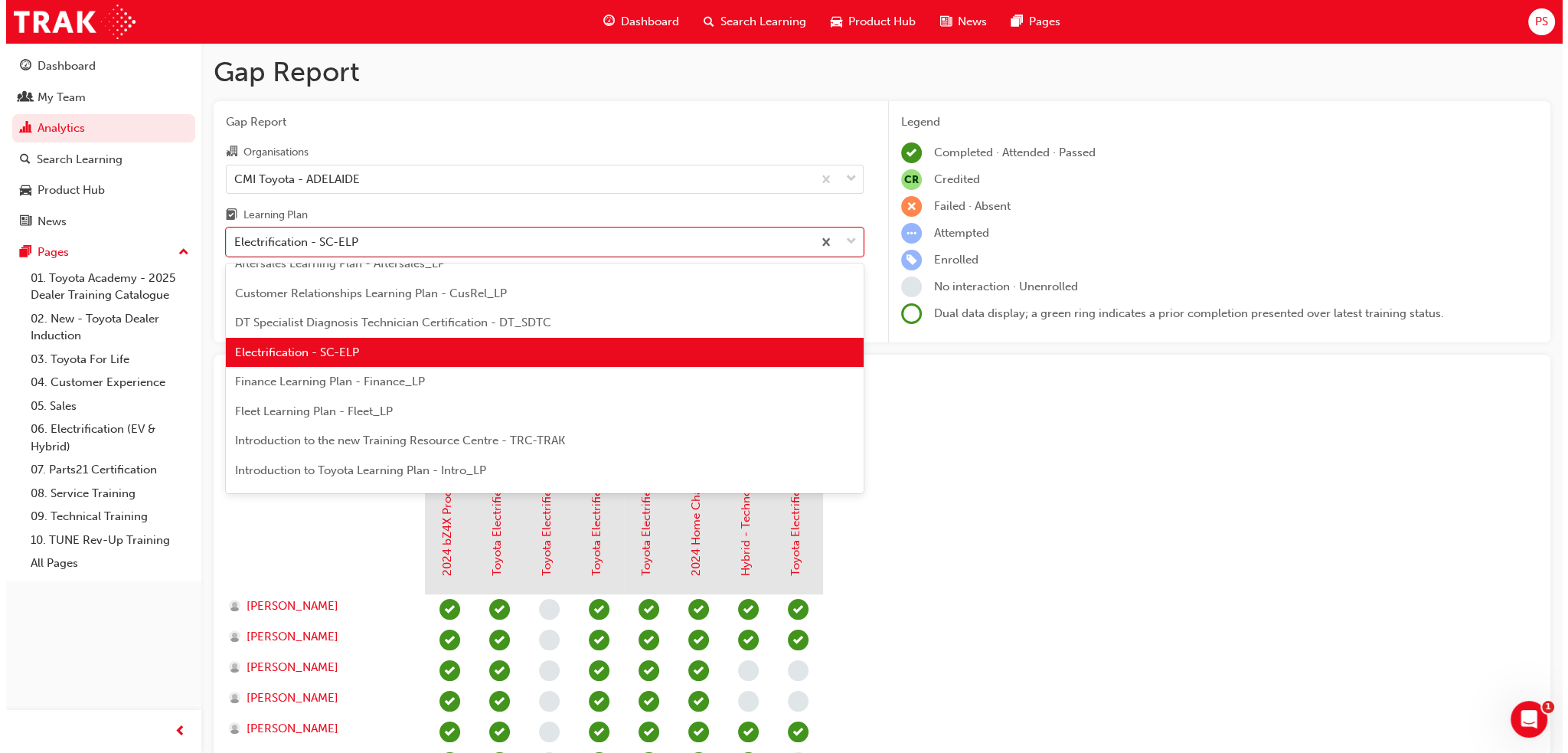
scroll to position [202, 0]
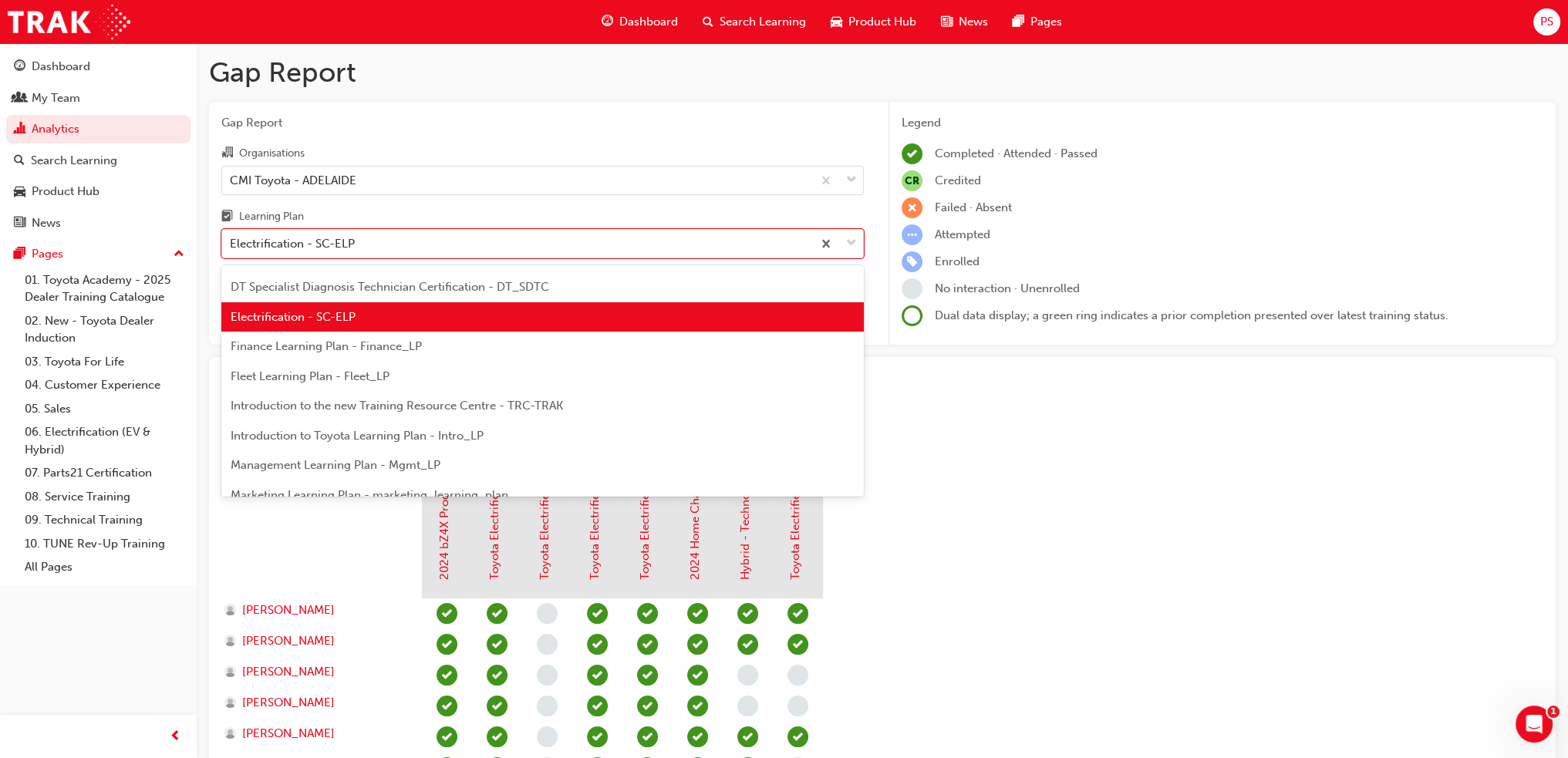
click at [531, 389] on div "Fleet Learning Plan - Fleet_LP" at bounding box center [542, 376] width 643 height 30
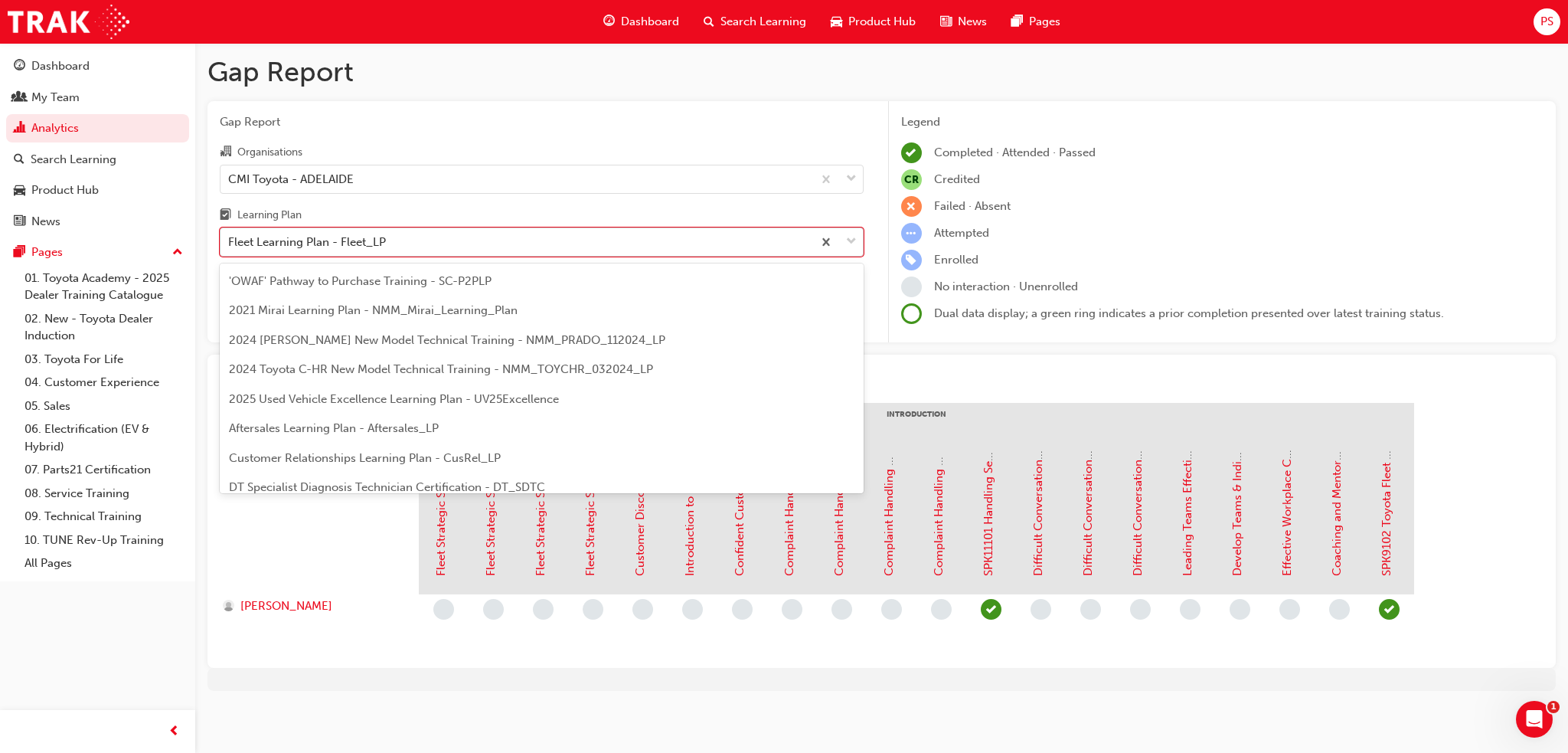
click at [349, 244] on div "Fleet Learning Plan - Fleet_LP" at bounding box center [307, 242] width 157 height 17
click at [230, 244] on input "Learning Plan option Fleet Learning Plan - Fleet_LP, selected. option Fleet Lea…" at bounding box center [229, 242] width 2 height 13
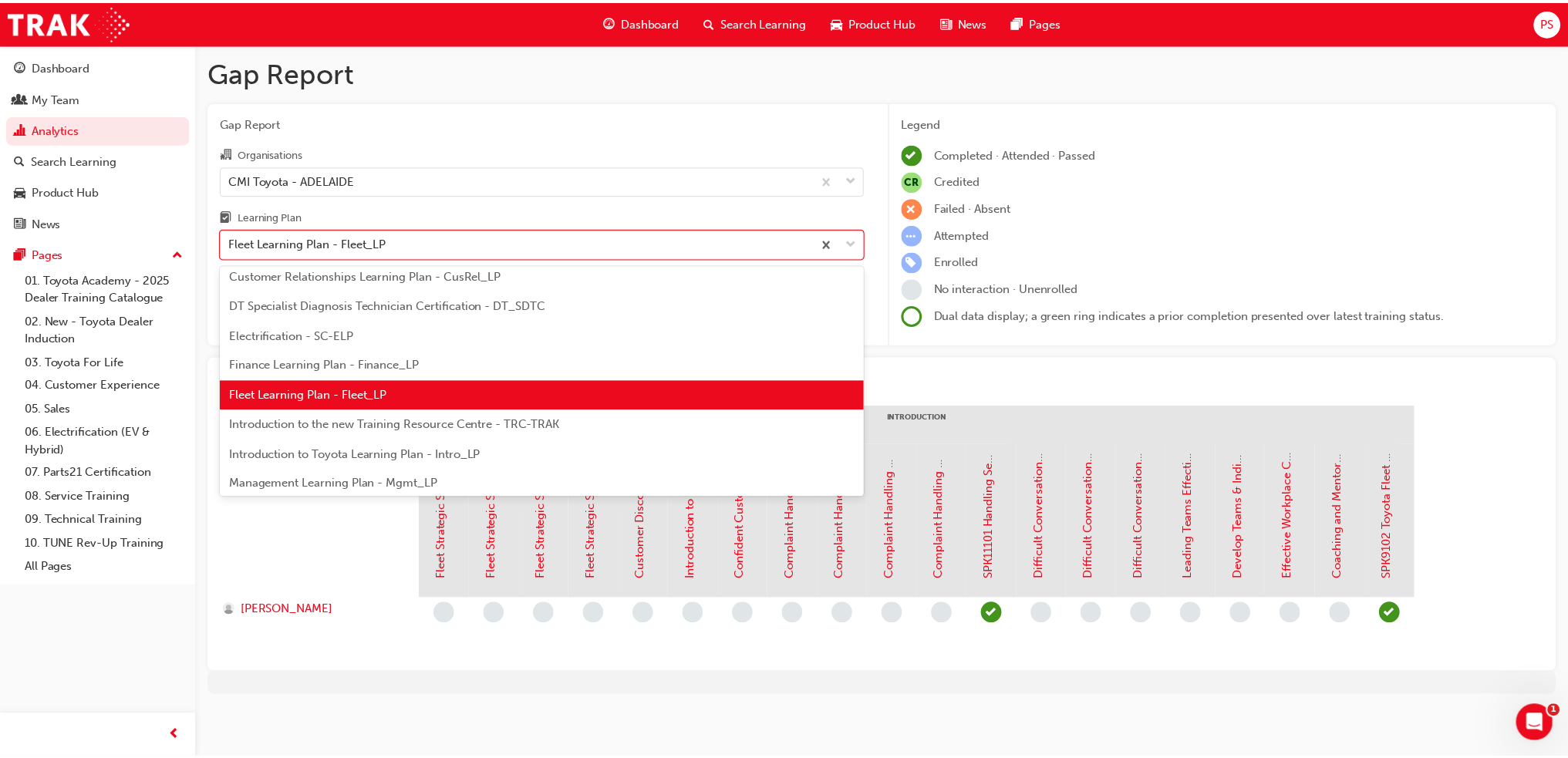
scroll to position [262, 0]
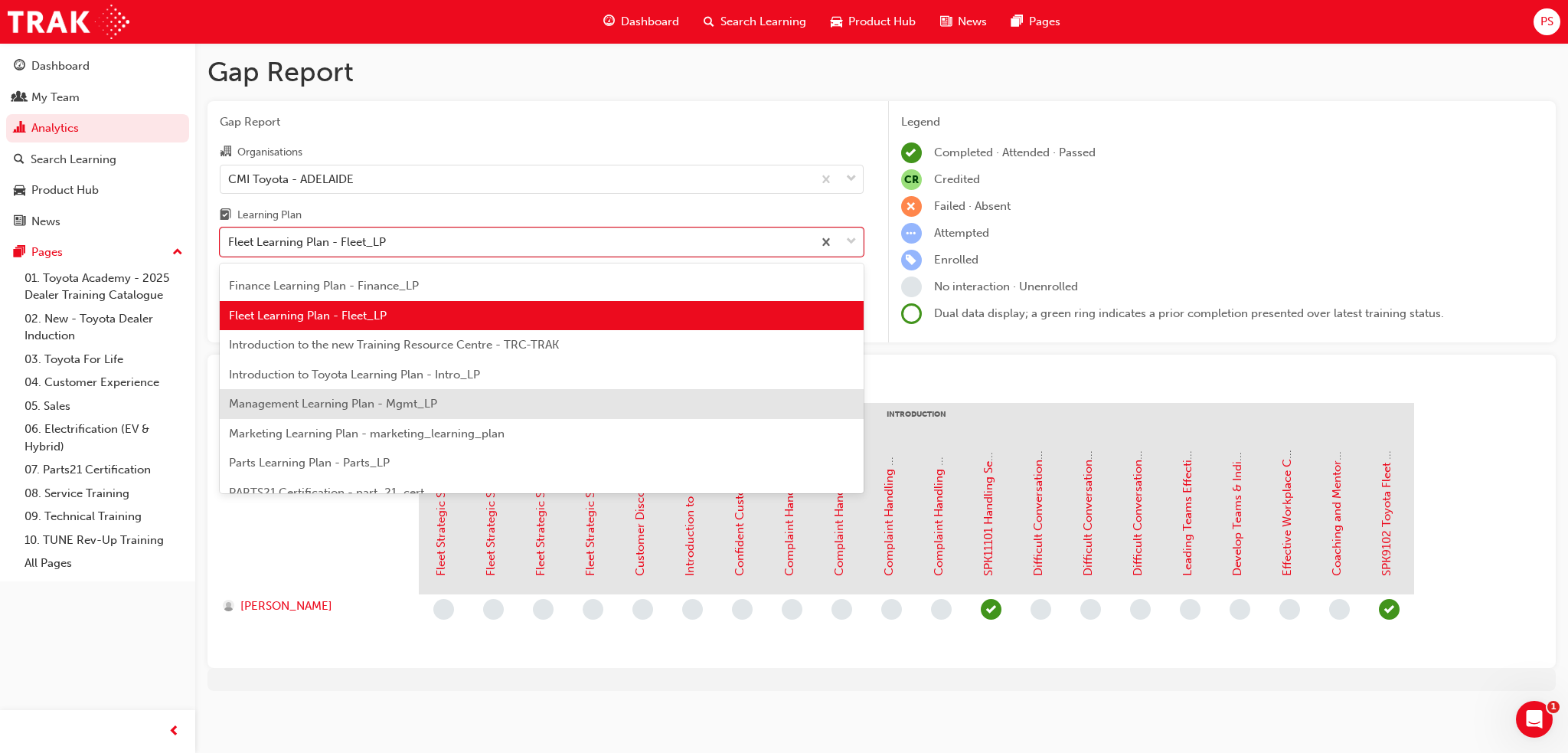
click at [380, 391] on div "Management Learning Plan - Mgmt_LP" at bounding box center [542, 404] width 644 height 30
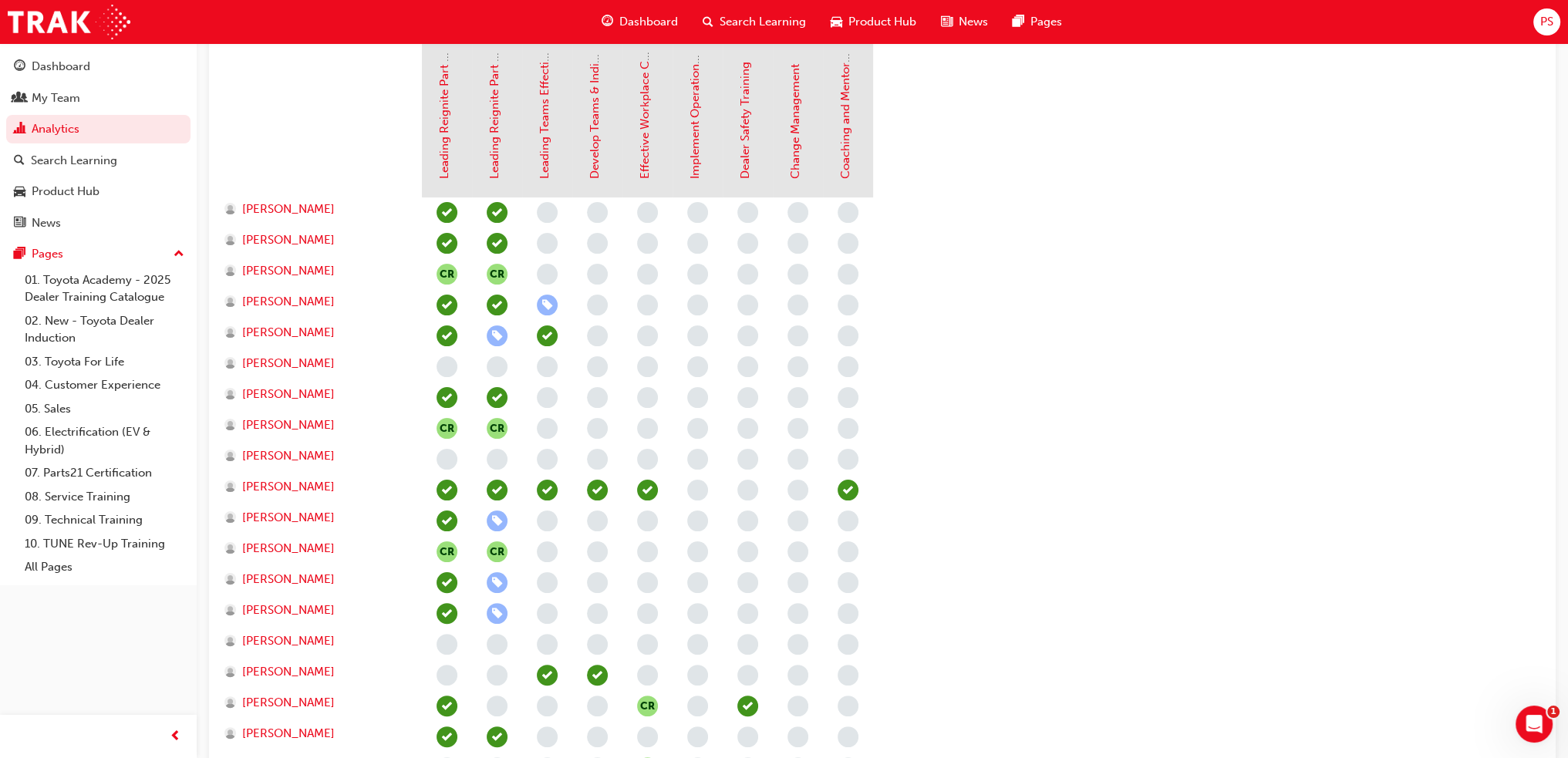
scroll to position [15, 0]
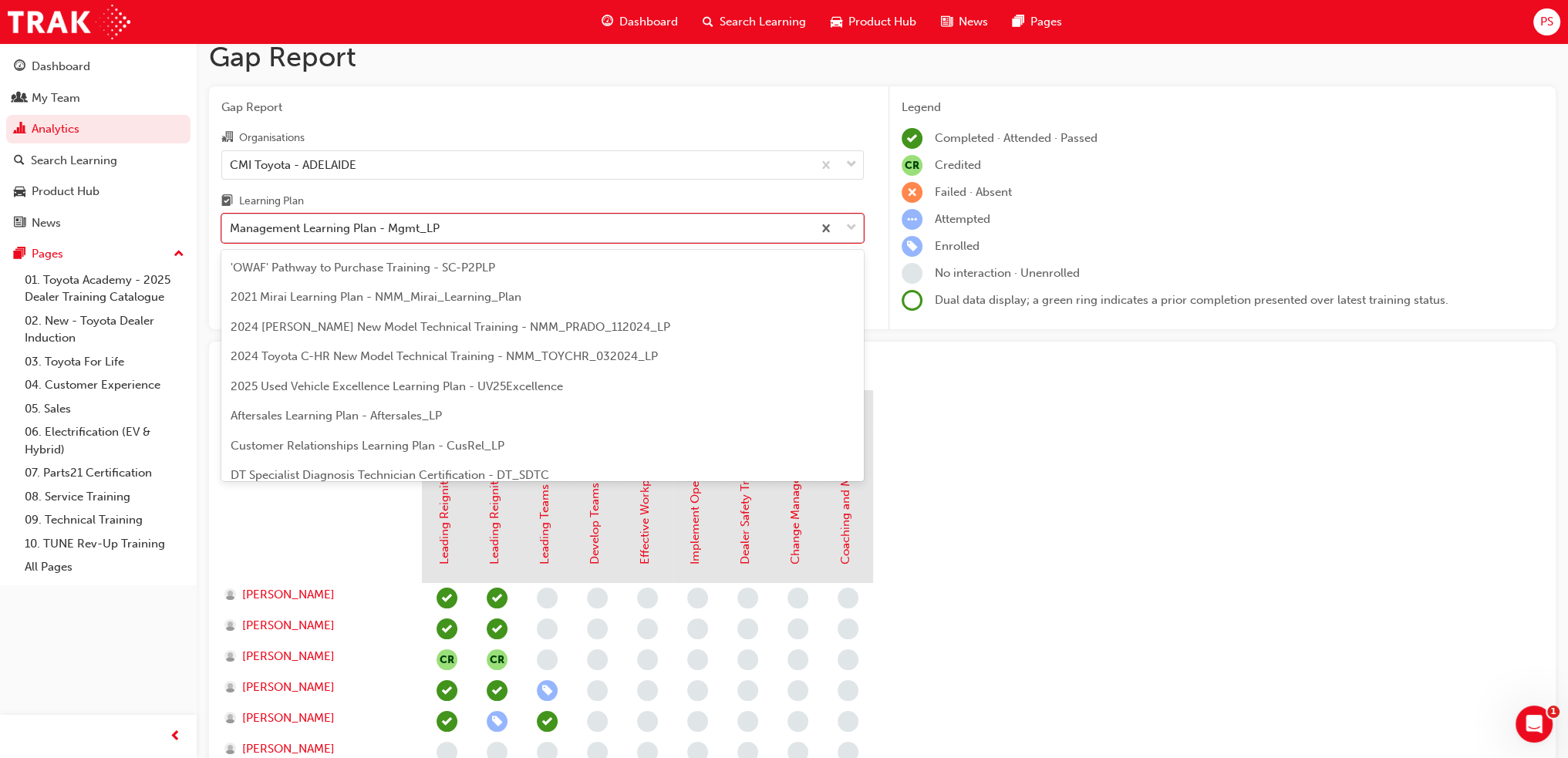
click at [398, 223] on div "Management Learning Plan - Mgmt_LP" at bounding box center [335, 228] width 210 height 17
click at [232, 223] on input "Learning Plan option Management Learning Plan - Mgmt_LP, selected. option Manag…" at bounding box center [231, 228] width 2 height 13
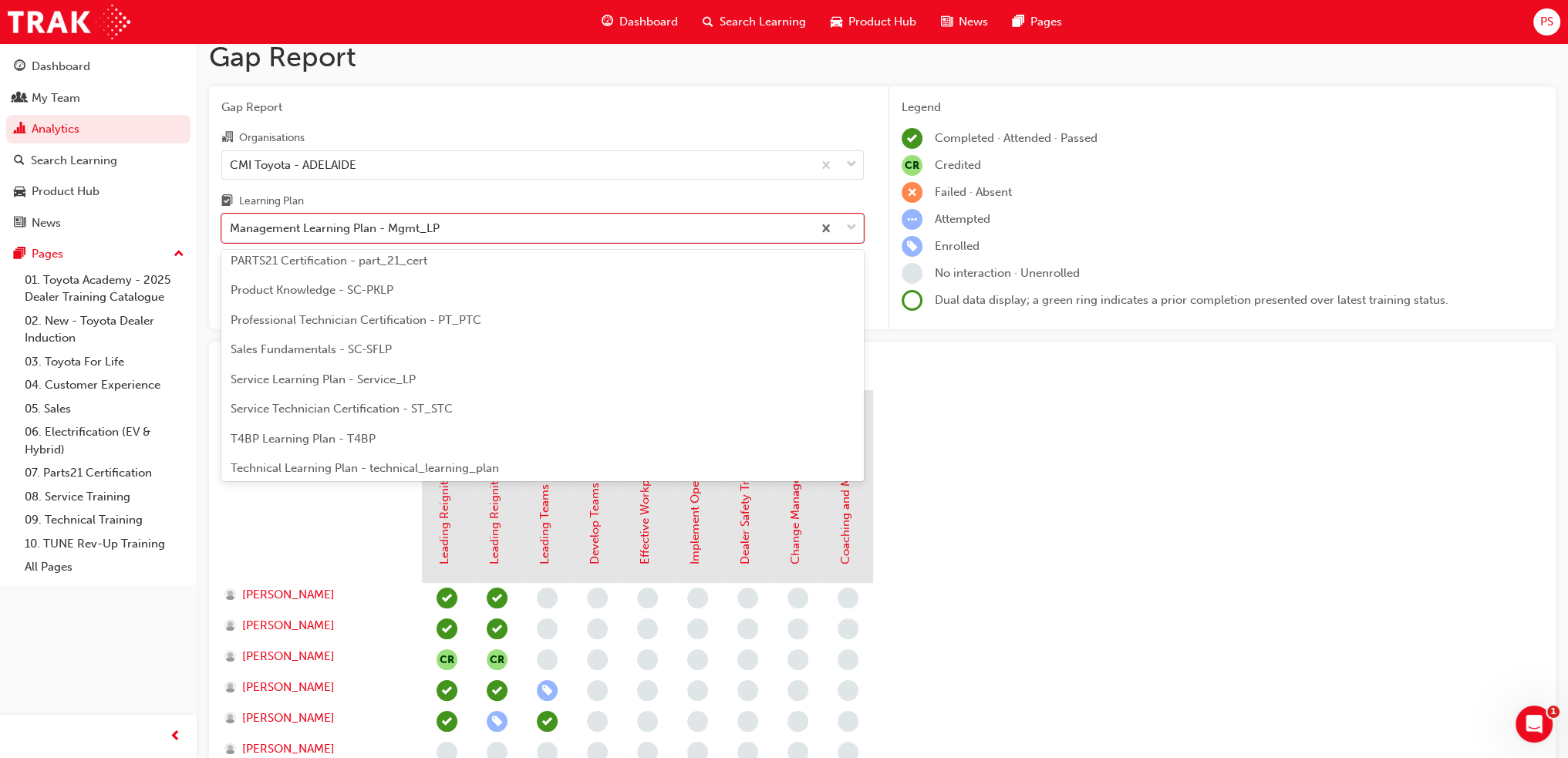
scroll to position [665, 0]
click at [550, 429] on div "Value Chain - SC-VCLP" at bounding box center [542, 433] width 643 height 30
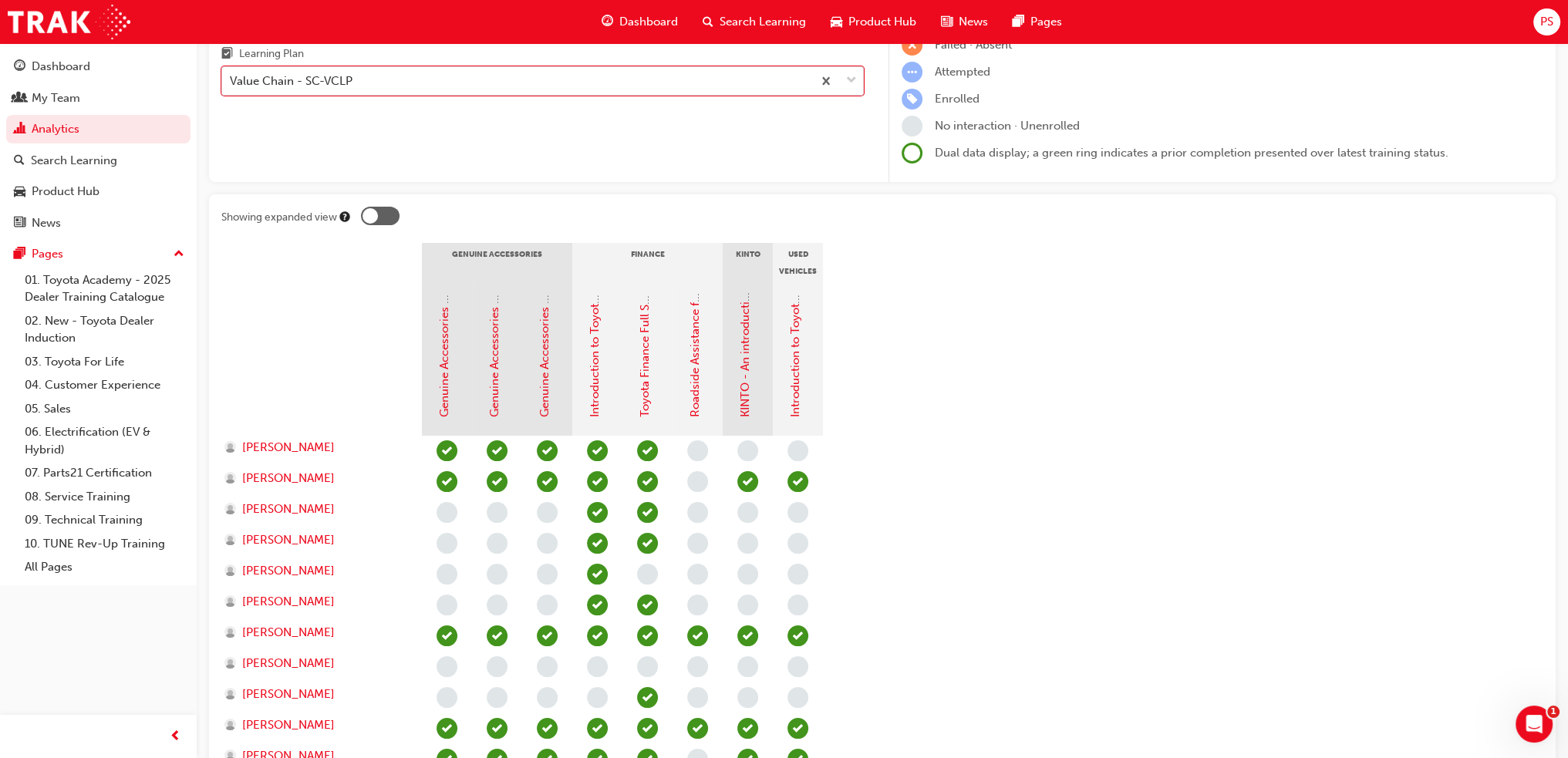
scroll to position [77, 0]
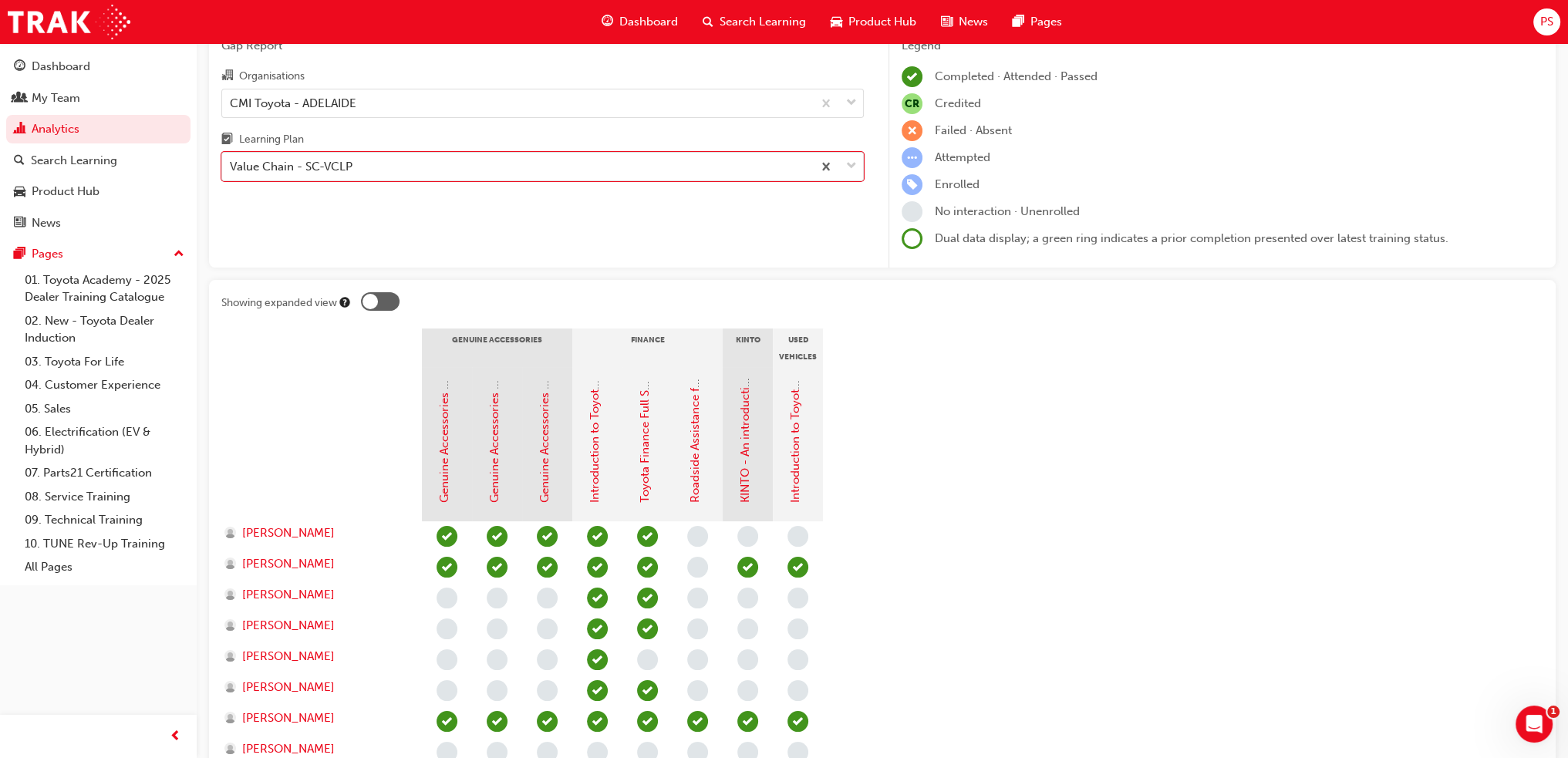
click at [356, 303] on label "Showing expanded view" at bounding box center [882, 304] width 1322 height 24
click at [372, 302] on div at bounding box center [370, 301] width 15 height 15
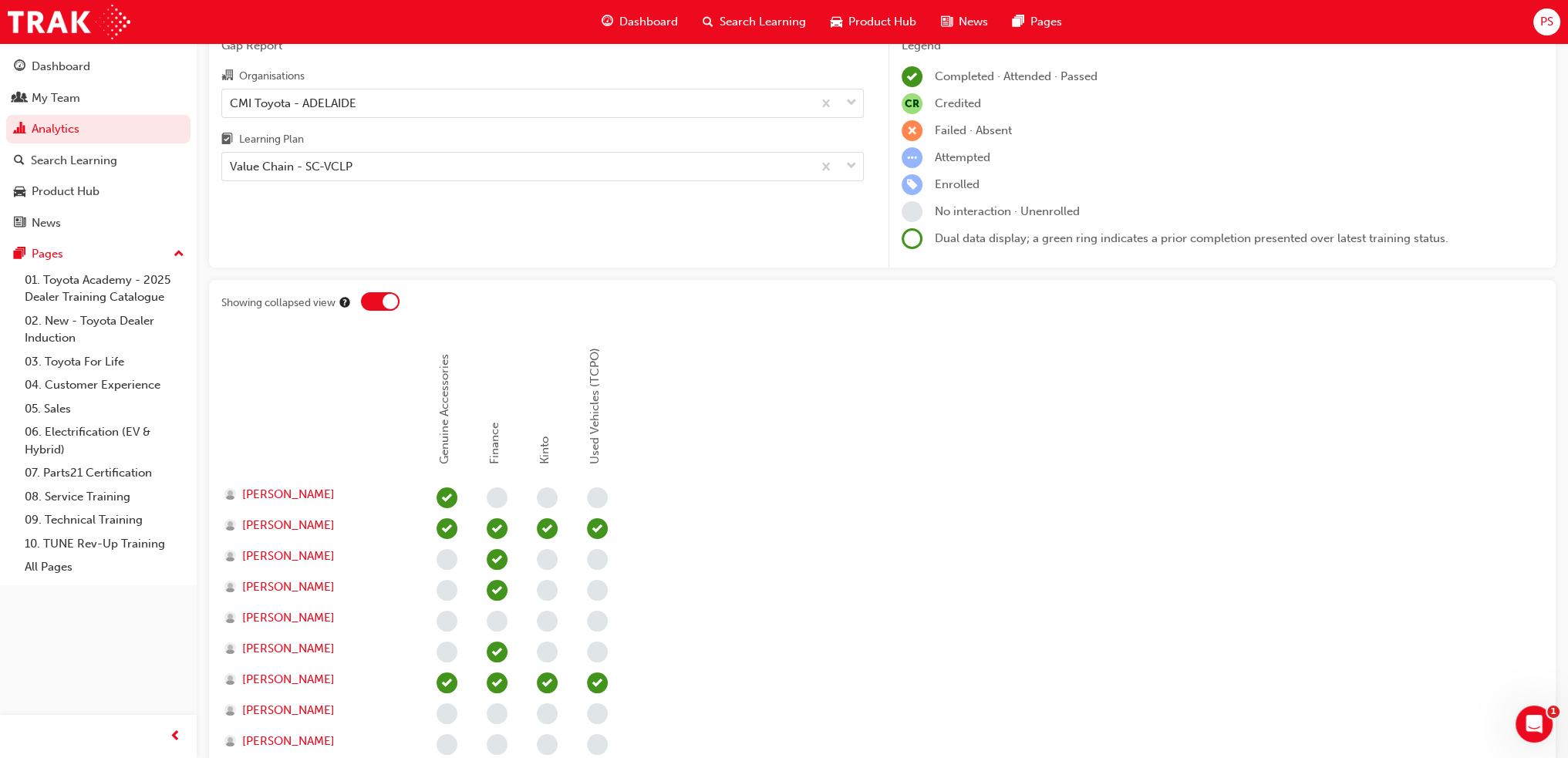
click at [377, 302] on div at bounding box center [380, 302] width 38 height 18
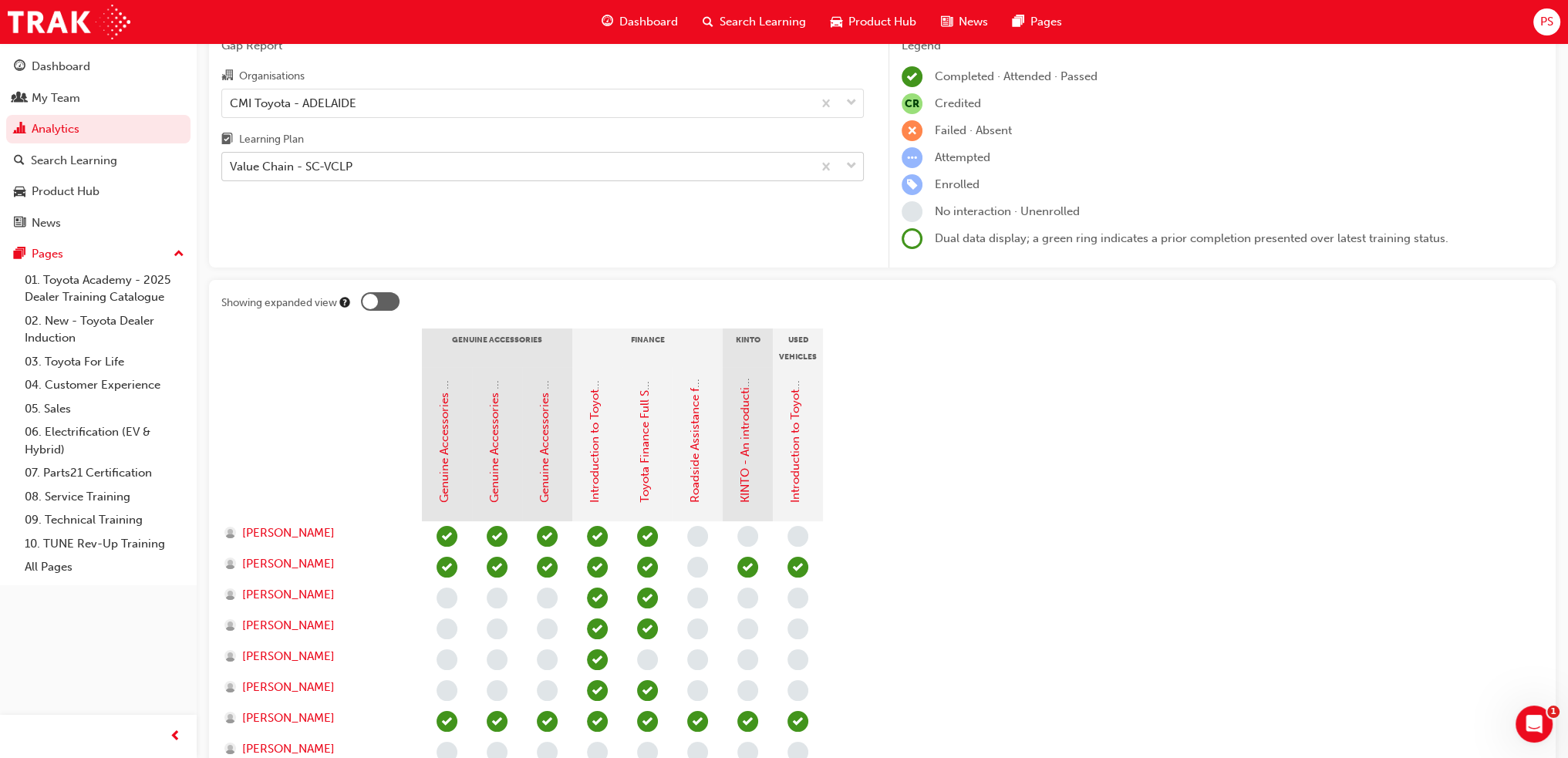
click at [424, 170] on div "Value Chain - SC-VCLP" at bounding box center [517, 167] width 590 height 27
click at [232, 170] on input "Learning Plan Value Chain - SC-VCLP" at bounding box center [231, 166] width 2 height 13
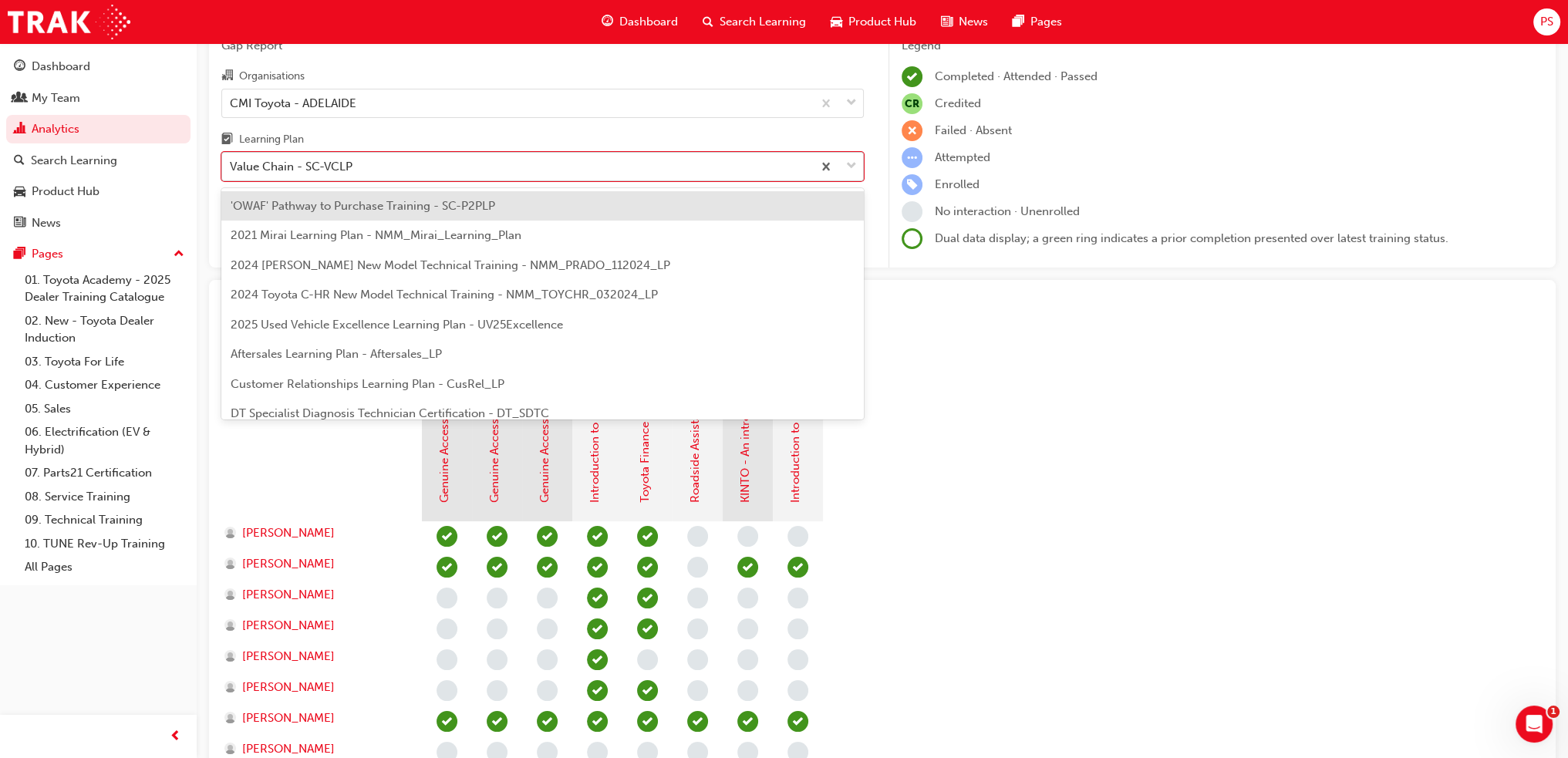
scroll to position [643, 0]
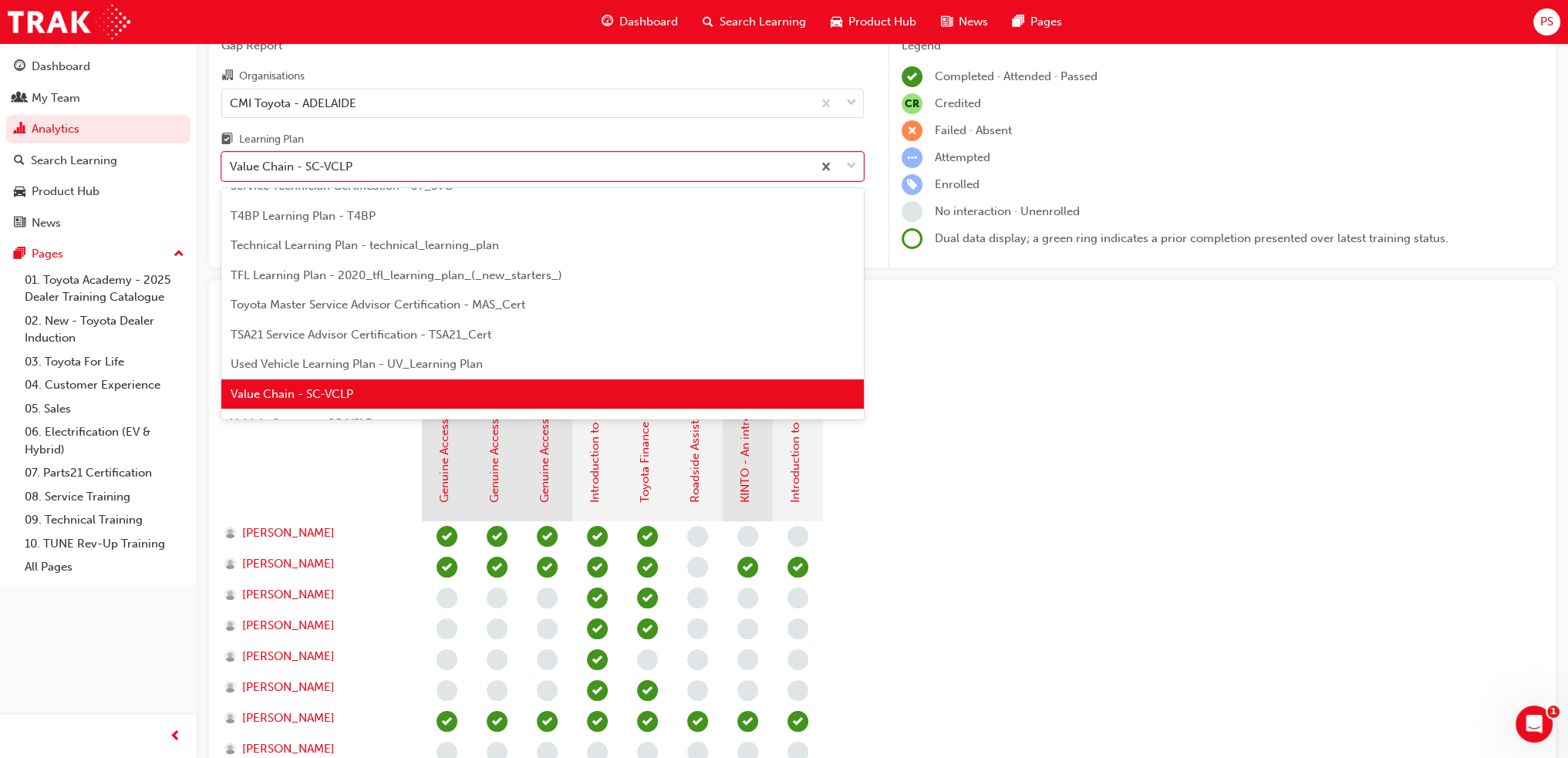
click at [418, 273] on span "TFL Learning Plan - 2020_tfl_learning_plan_(_new_starters_)" at bounding box center [397, 274] width 332 height 14
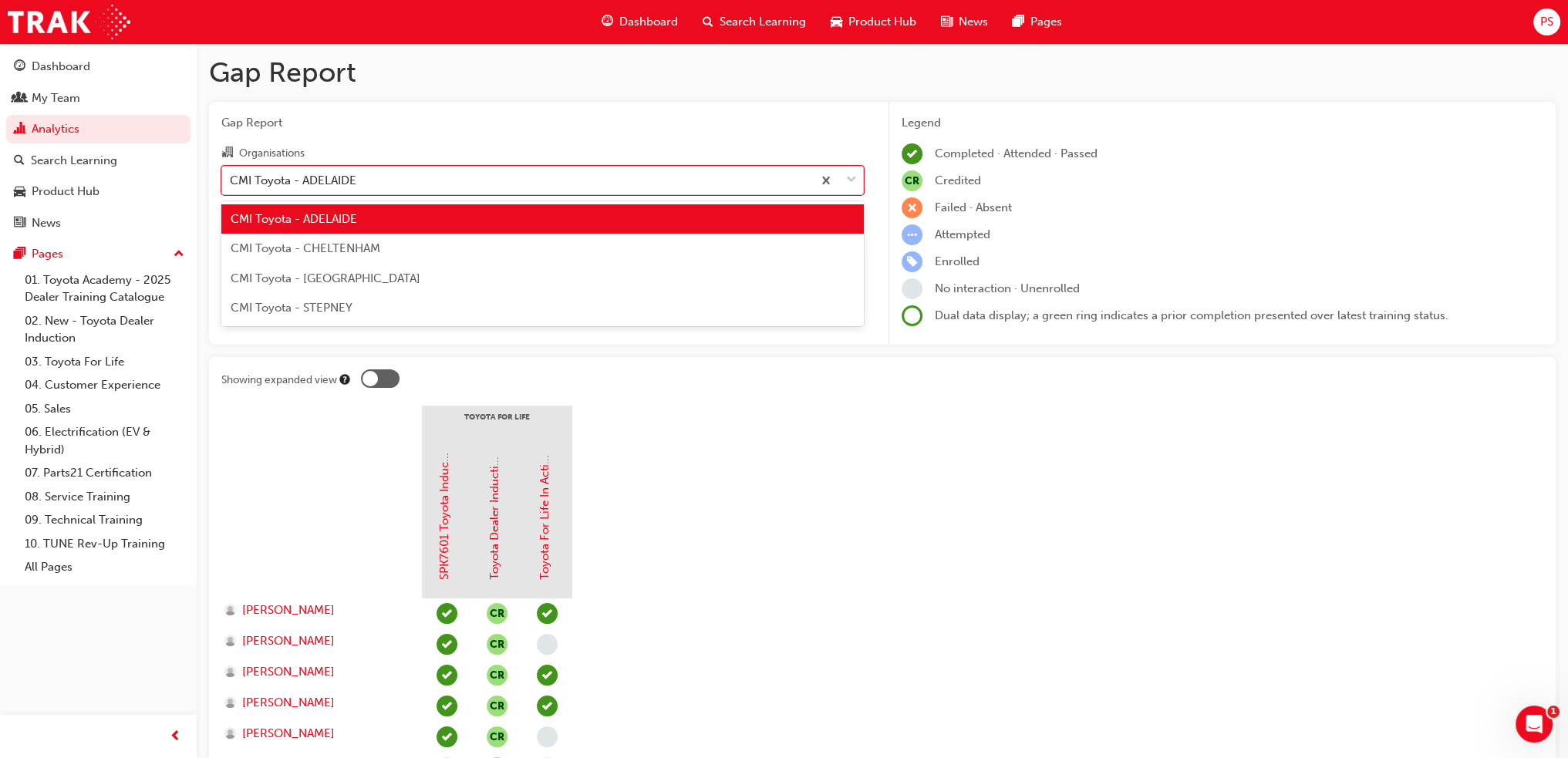
click at [305, 183] on div "CMI Toyota - ADELAIDE" at bounding box center [293, 179] width 127 height 17
click at [232, 183] on input "Organisations option CMI Toyota - [GEOGRAPHIC_DATA], selected. option CMI Toyot…" at bounding box center [231, 179] width 2 height 13
click at [305, 182] on div "CMI Toyota - ADELAIDE" at bounding box center [293, 179] width 127 height 17
click at [232, 182] on input "Organisations option CMI Toyota - [GEOGRAPHIC_DATA], selected. option CMI Toyot…" at bounding box center [231, 179] width 2 height 13
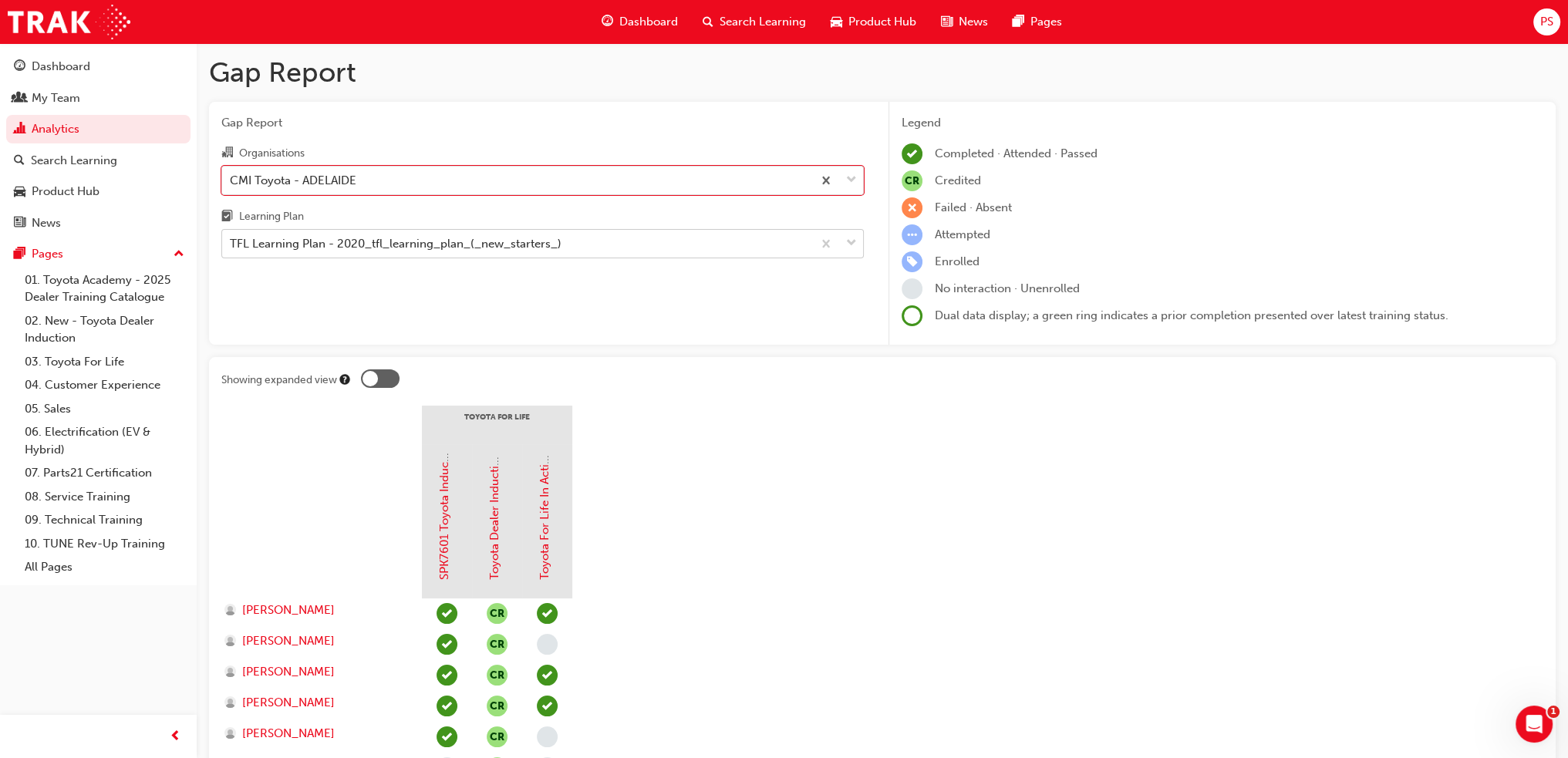
click at [284, 243] on div "TFL Learning Plan - 2020_tfl_learning_plan_(_new_starters_)" at bounding box center [396, 243] width 332 height 17
click at [232, 243] on input "Learning Plan TFL Learning Plan - 2020_tfl_learning_plan_(_new_starters_)" at bounding box center [231, 243] width 2 height 13
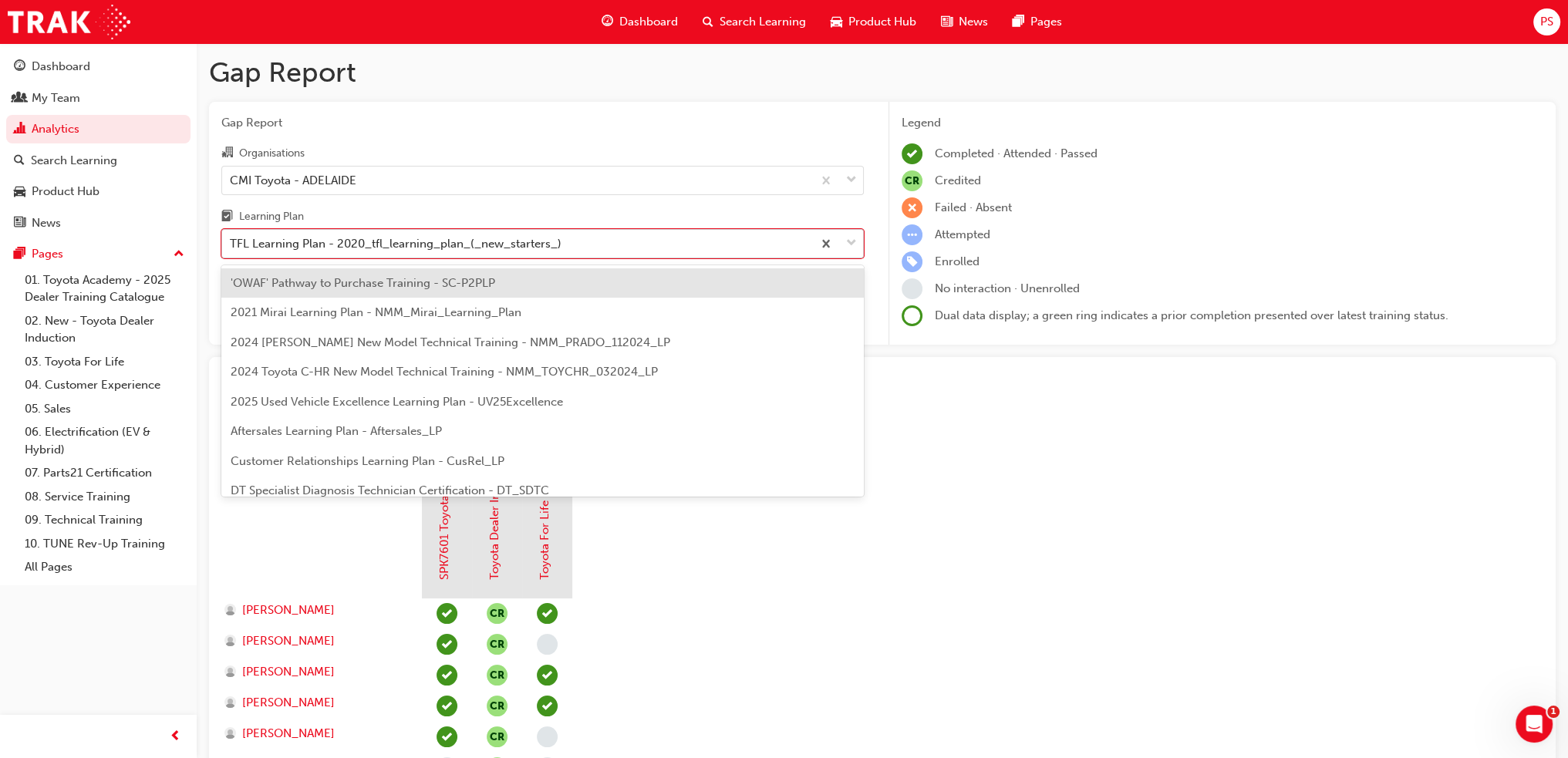
scroll to position [524, 0]
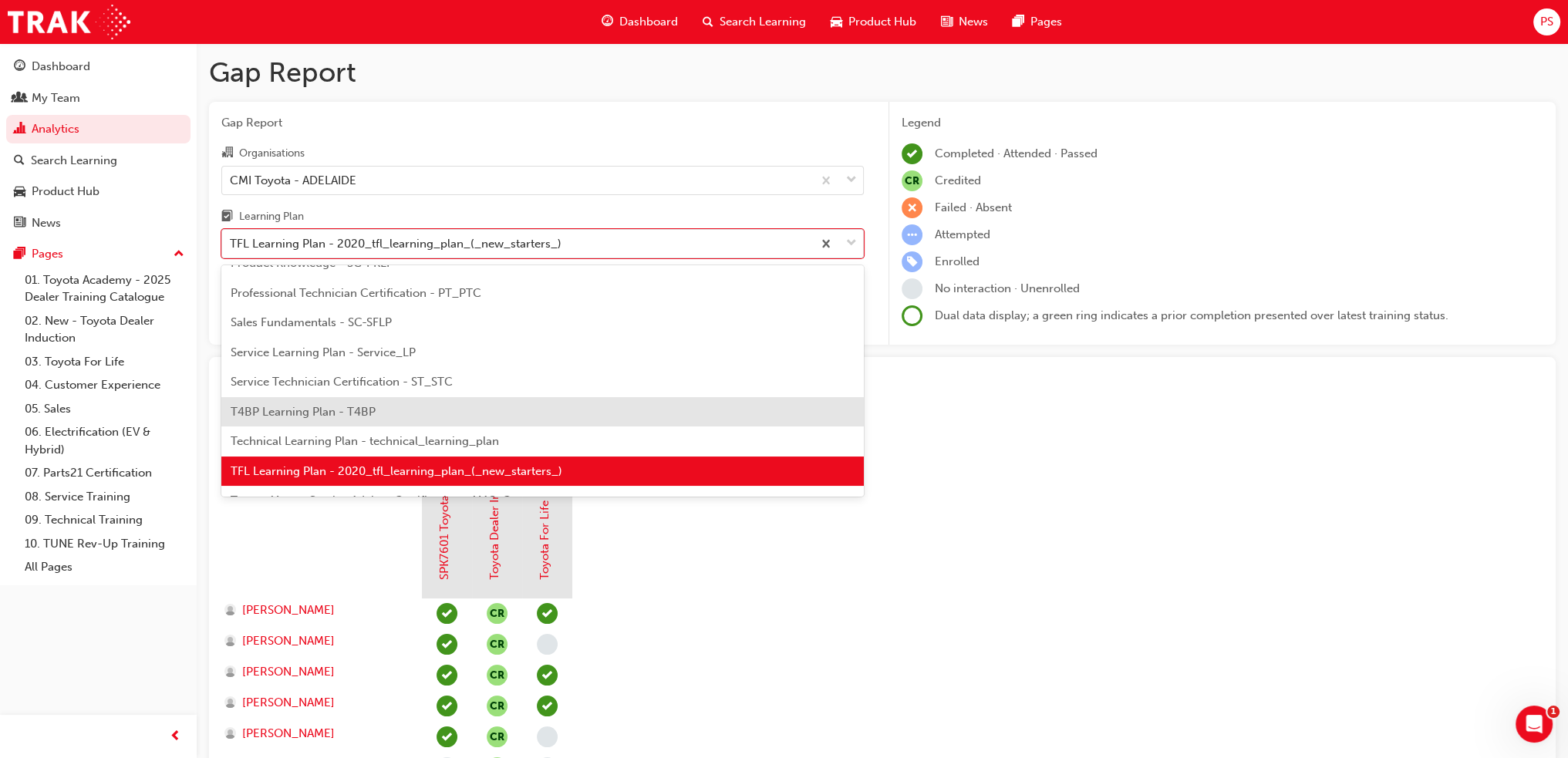
click at [284, 401] on div "T4BP Learning Plan - T4BP" at bounding box center [542, 412] width 643 height 30
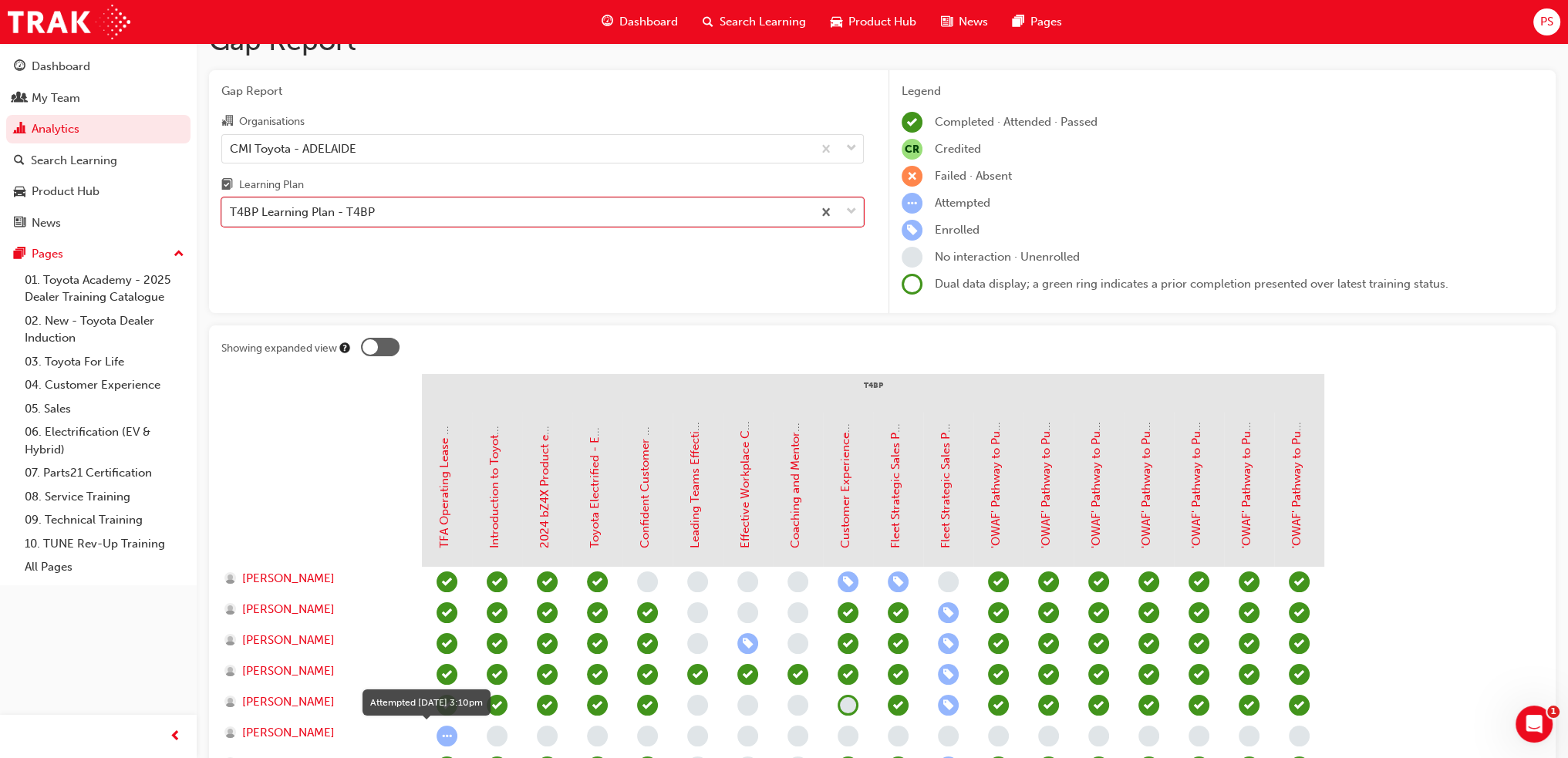
scroll to position [31, 0]
click at [63, 61] on div "Dashboard" at bounding box center [61, 66] width 58 height 17
